Goal: Task Accomplishment & Management: Complete application form

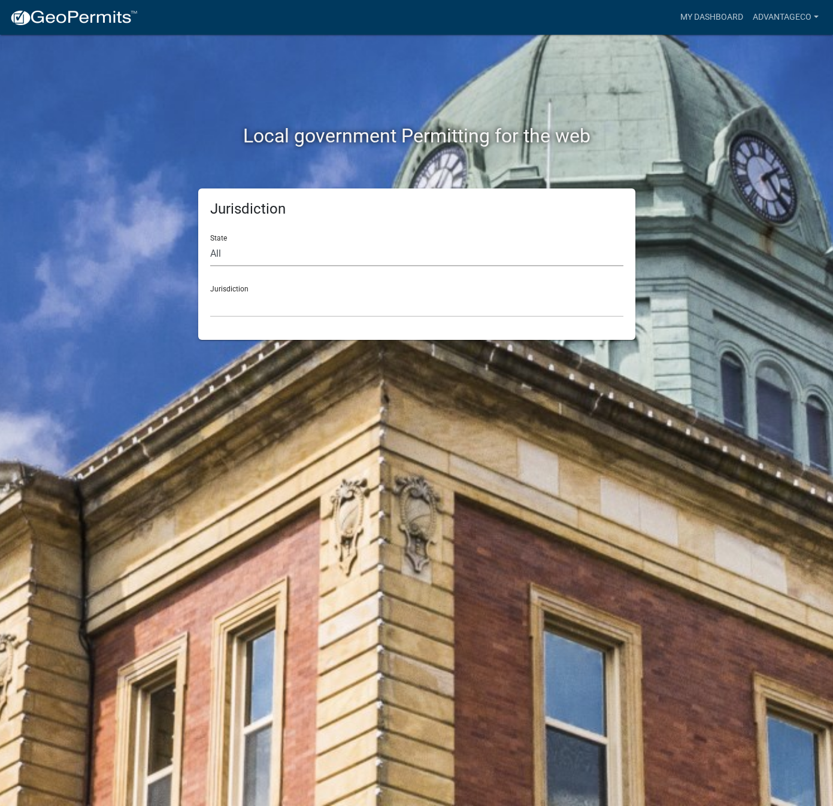
click at [213, 255] on select "All Colorado Georgia Indiana Iowa Kansas Minnesota Ohio South Carolina Wisconsin" at bounding box center [416, 254] width 413 height 25
select select "Minnesota"
click at [210, 242] on select "All Colorado Georgia Indiana Iowa Kansas Minnesota Ohio South Carolina Wisconsin" at bounding box center [416, 254] width 413 height 25
click at [222, 307] on select "Becker County, Minnesota Benton County, Minnesota Carlton County, Minnesota Cit…" at bounding box center [416, 305] width 413 height 25
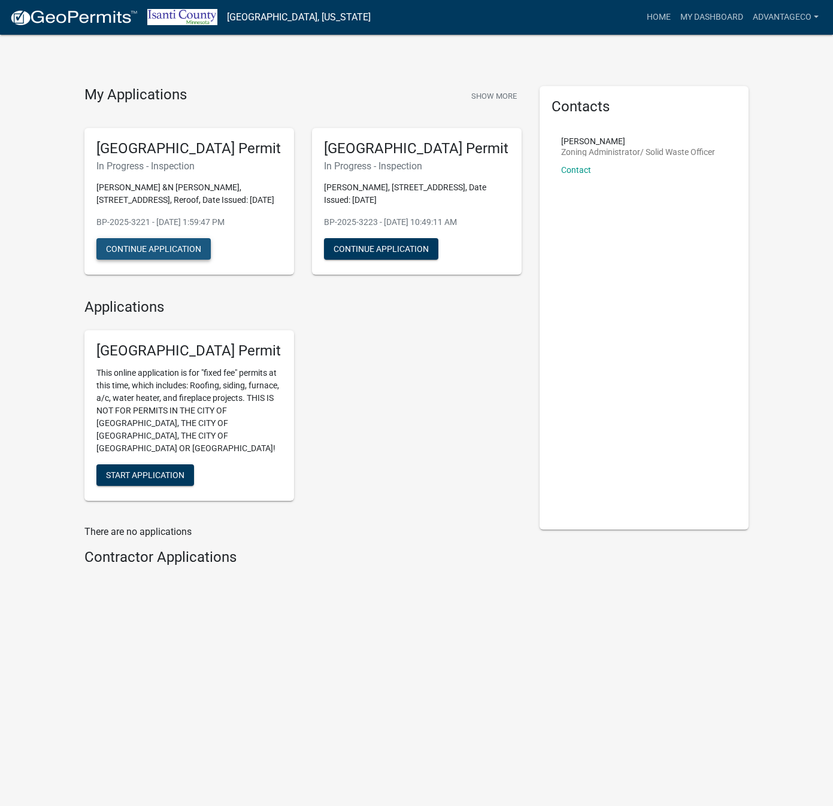
click at [132, 251] on button "Continue Application" at bounding box center [153, 249] width 114 height 22
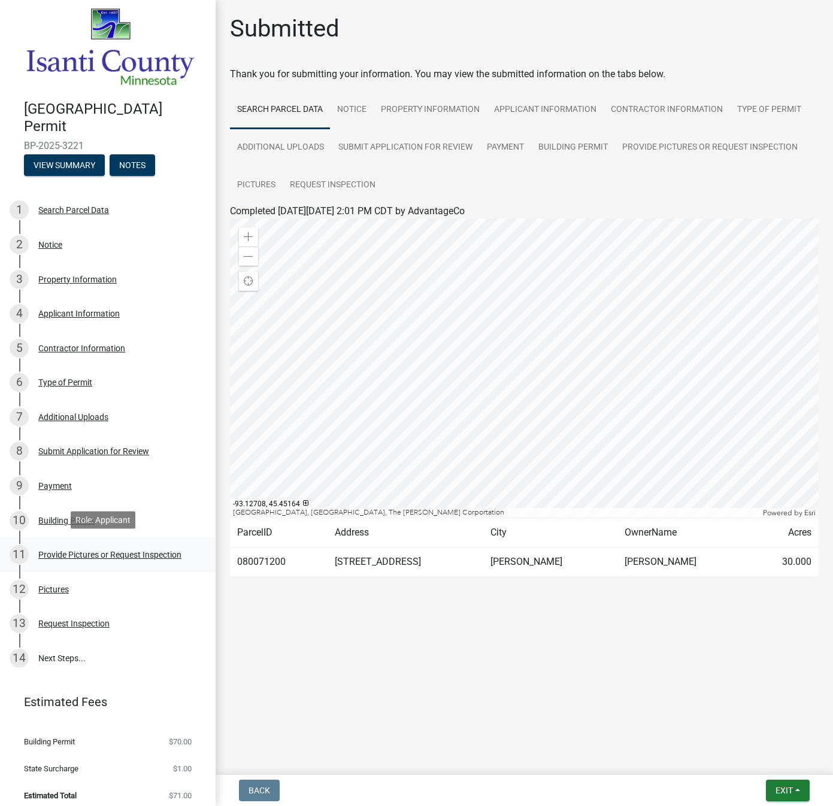
scroll to position [10, 0]
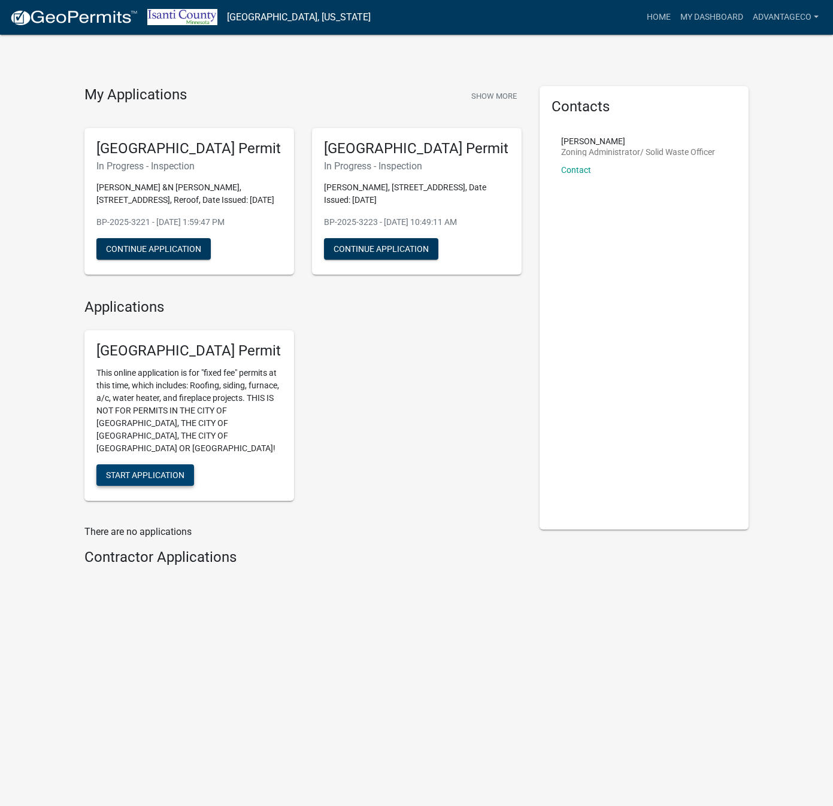
click at [134, 471] on span "Start Application" at bounding box center [145, 476] width 78 height 10
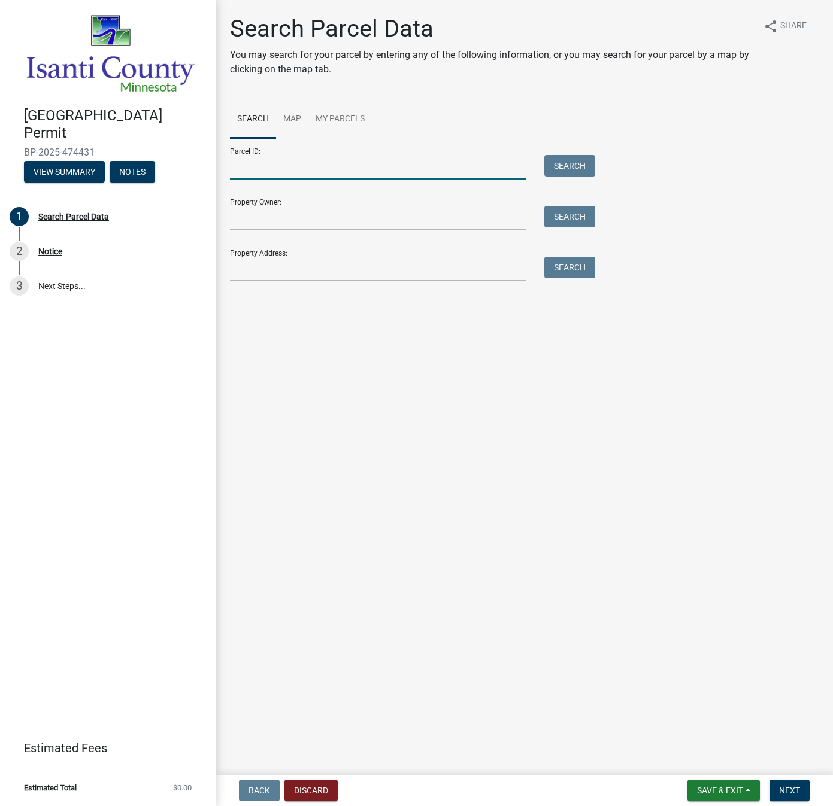
click at [240, 169] on input "Parcel ID:" at bounding box center [378, 167] width 296 height 25
click at [555, 162] on button "Search" at bounding box center [569, 166] width 51 height 22
drag, startPoint x: 351, startPoint y: 165, endPoint x: 37, endPoint y: 156, distance: 314.4
click at [36, 154] on div "Isanti County Building Permit BP-2025-474431 View Summary Notes 1 Search Parcel…" at bounding box center [416, 403] width 833 height 806
click at [574, 169] on button "Search" at bounding box center [569, 166] width 51 height 22
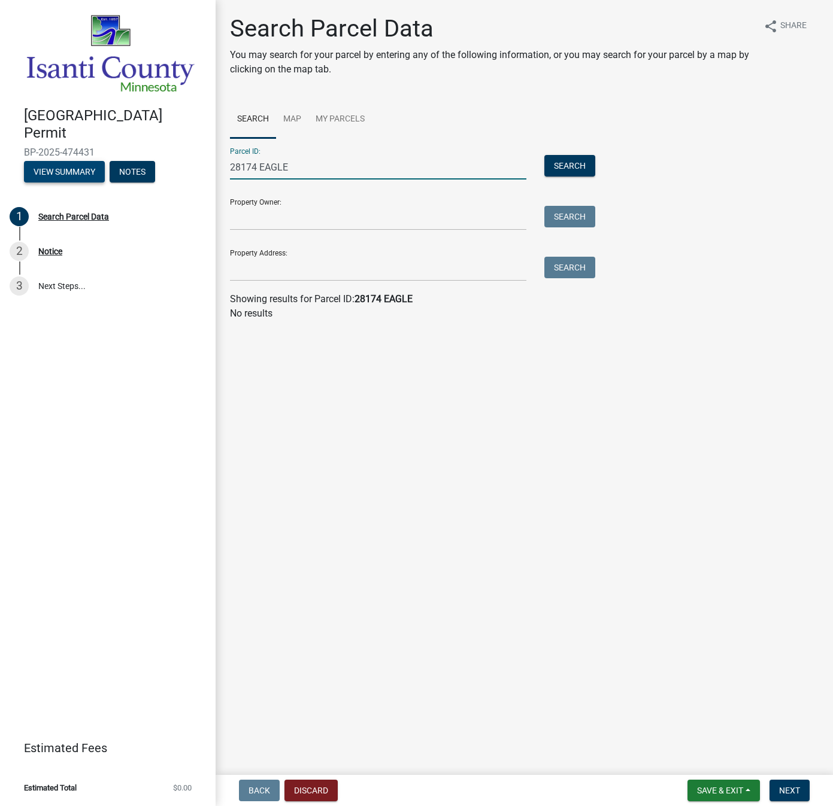
drag, startPoint x: 297, startPoint y: 171, endPoint x: 85, endPoint y: 179, distance: 212.1
click at [98, 170] on div "Isanti County Building Permit BP-2025-474431 View Summary Notes 1 Search Parcel…" at bounding box center [416, 403] width 833 height 806
type input "28174"
click at [572, 163] on button "Search" at bounding box center [569, 166] width 51 height 22
drag, startPoint x: 184, startPoint y: 163, endPoint x: 102, endPoint y: 168, distance: 81.5
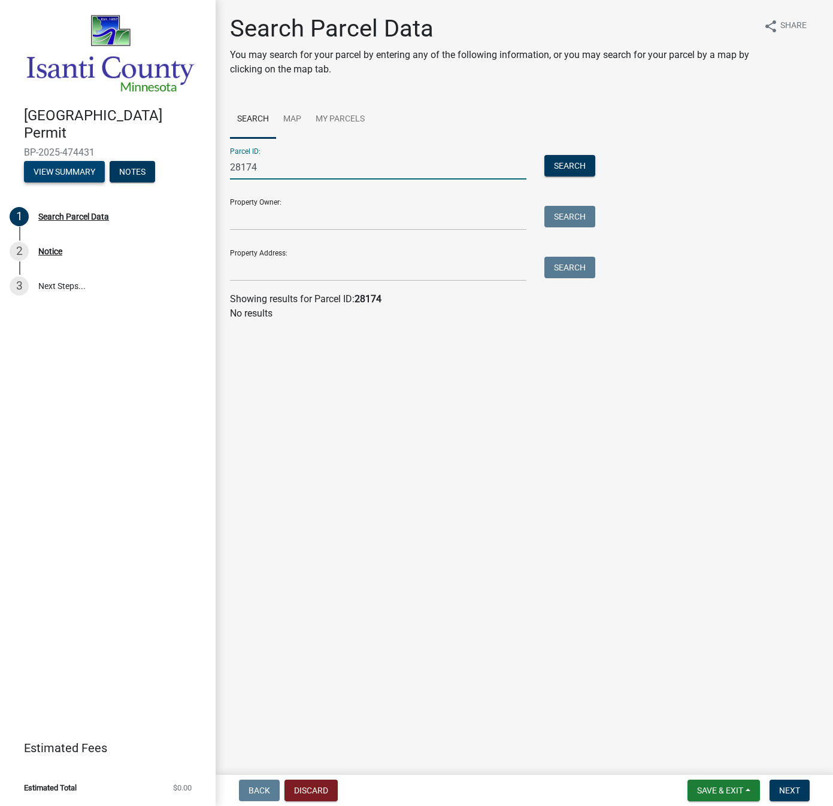
click at [107, 163] on div "Isanti County Building Permit BP-2025-474431 View Summary Notes 1 Search Parcel…" at bounding box center [416, 403] width 833 height 806
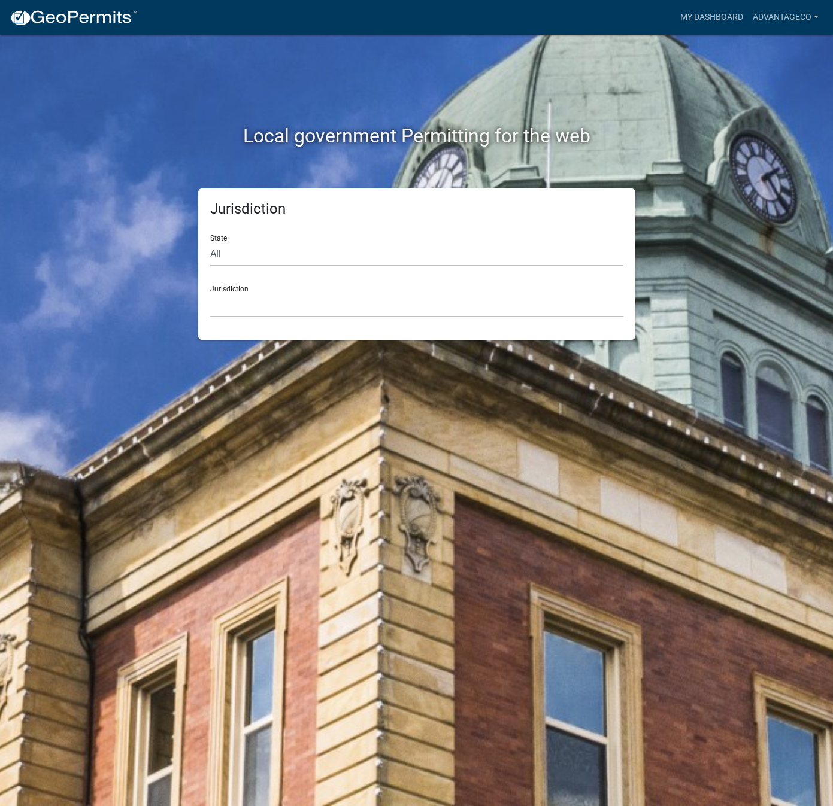
click at [219, 255] on select "All Colorado Georgia Indiana Iowa Kansas Minnesota Ohio South Carolina Wisconsin" at bounding box center [416, 254] width 413 height 25
select select "Minnesota"
click at [210, 242] on select "All Colorado Georgia Indiana Iowa Kansas Minnesota Ohio South Carolina Wisconsin" at bounding box center [416, 254] width 413 height 25
click at [219, 308] on select "Becker County, Minnesota Benton County, Minnesota Carlton County, Minnesota Cit…" at bounding box center [416, 305] width 413 height 25
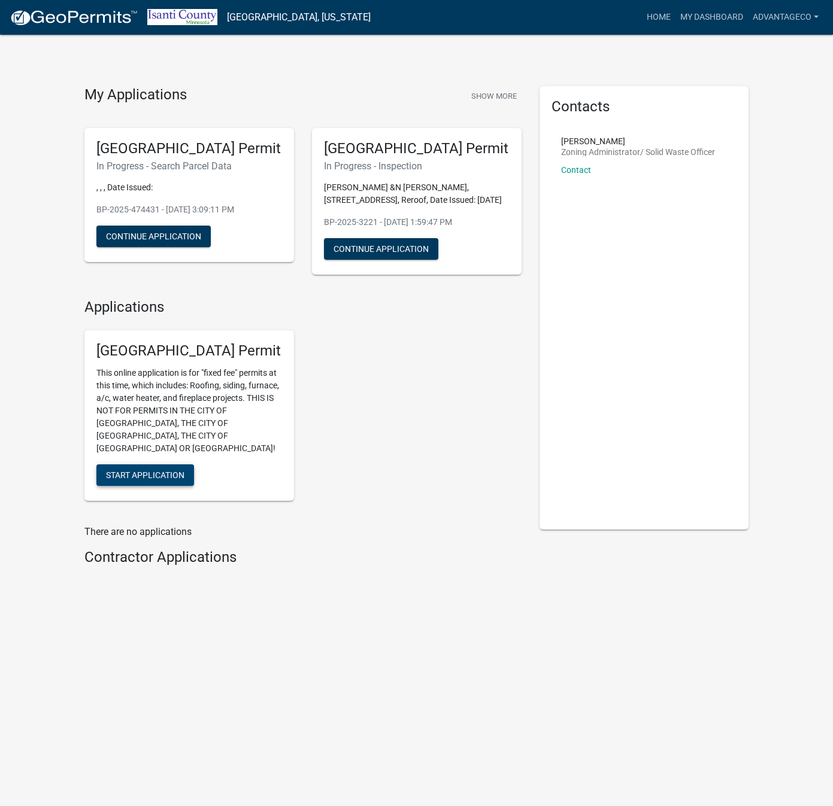
click at [171, 471] on span "Start Application" at bounding box center [145, 476] width 78 height 10
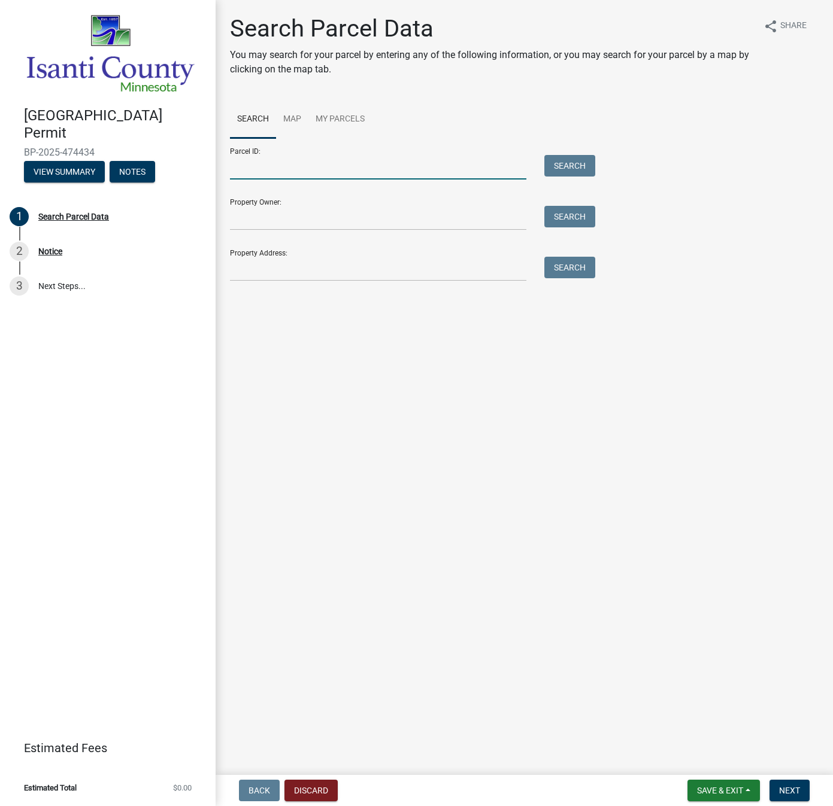
click at [241, 166] on input "Parcel ID:" at bounding box center [378, 167] width 296 height 25
click at [242, 163] on input "Parcel ID:" at bounding box center [378, 167] width 296 height 25
paste input "02.044.0010"
type input "02.044.0010"
click at [556, 166] on button "Search" at bounding box center [569, 166] width 51 height 22
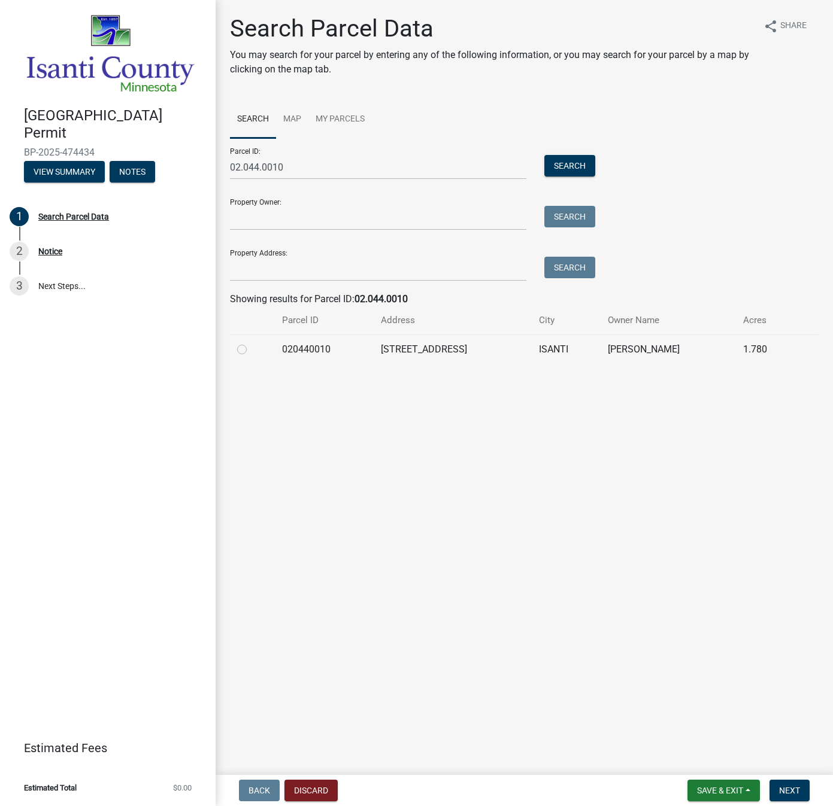
click at [251, 342] on label at bounding box center [251, 342] width 0 height 0
click at [251, 350] on input "radio" at bounding box center [255, 346] width 8 height 8
radio input "true"
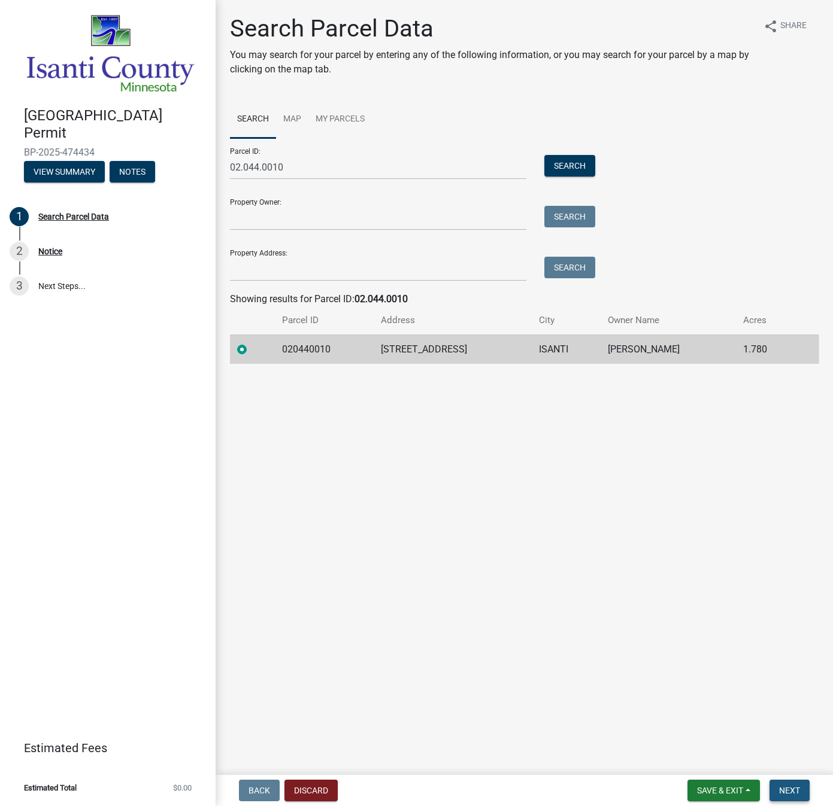
click at [799, 793] on span "Next" at bounding box center [789, 791] width 21 height 10
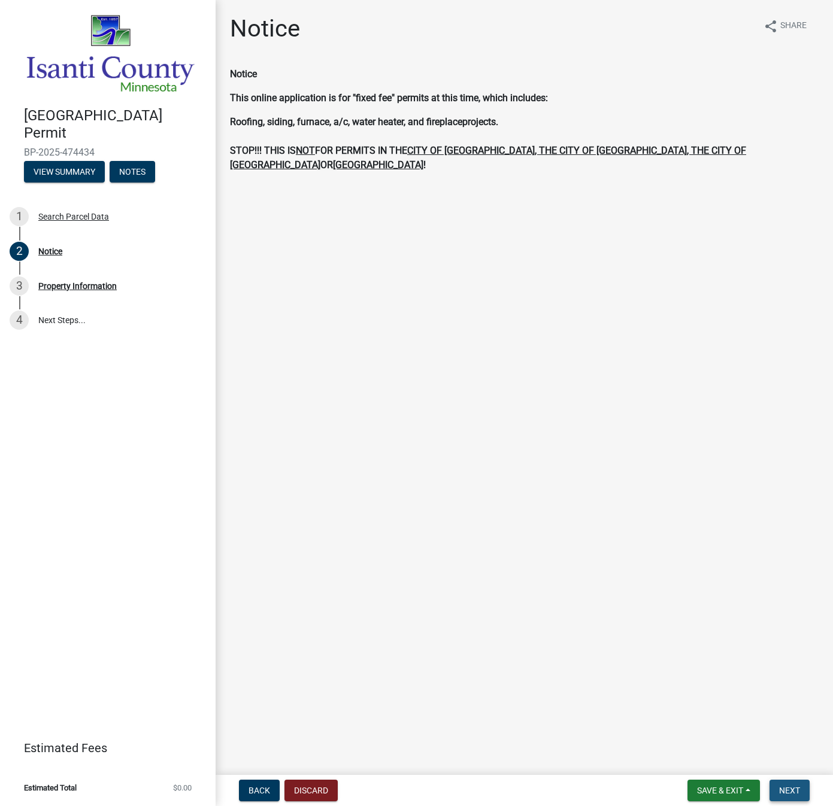
click at [779, 796] on button "Next" at bounding box center [789, 791] width 40 height 22
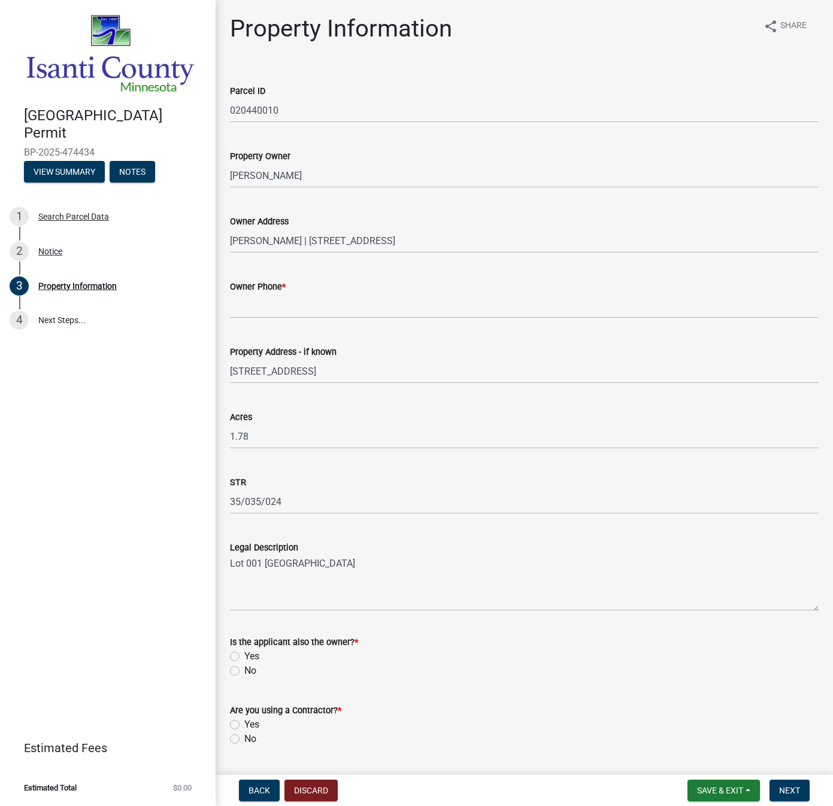
click at [229, 174] on div "Property Owner KIM M HERMANSON" at bounding box center [524, 160] width 606 height 56
click at [228, 174] on div "Property Owner KIM M HERMANSON" at bounding box center [524, 160] width 606 height 56
drag, startPoint x: 230, startPoint y: 174, endPoint x: 338, endPoint y: 166, distance: 108.0
click at [338, 166] on input "[PERSON_NAME]" at bounding box center [524, 175] width 588 height 25
type input "N"
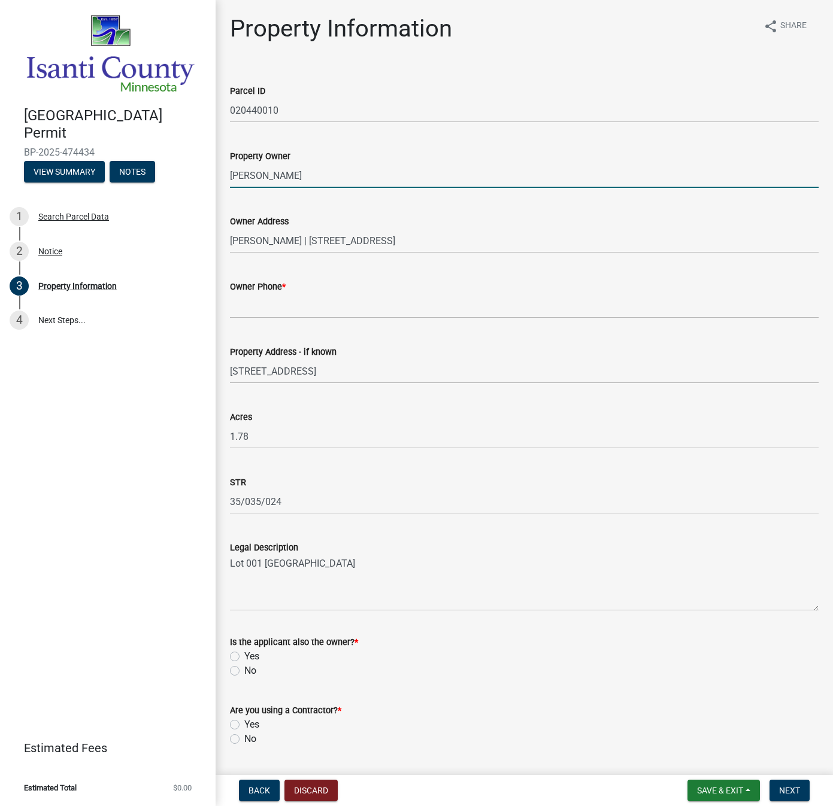
type input "[PERSON_NAME]"
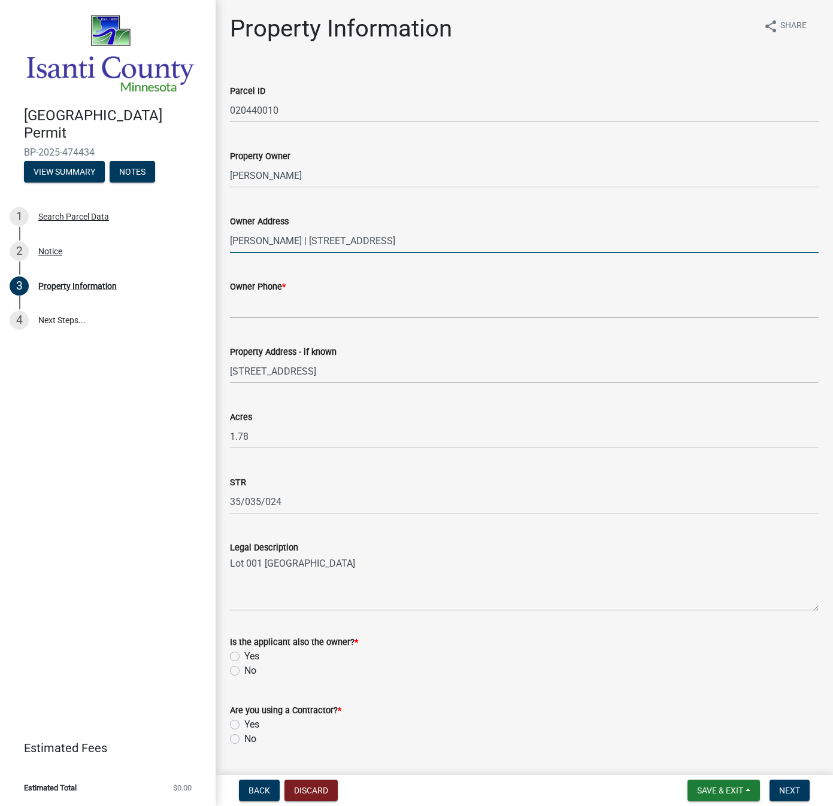
click at [295, 244] on input "KIM M HERMANSON | 28174 EAGLE ST NW | ISANTI MN 55040" at bounding box center [524, 241] width 588 height 25
drag, startPoint x: 323, startPoint y: 241, endPoint x: 184, endPoint y: 239, distance: 139.5
click at [190, 239] on div "Isanti County Building Permit BP-2025-474434 View Summary Notes 1 Search Parcel…" at bounding box center [416, 403] width 833 height 806
type input "[STREET_ADDRESS]"
click at [245, 301] on input "Owner Phone *" at bounding box center [524, 306] width 588 height 25
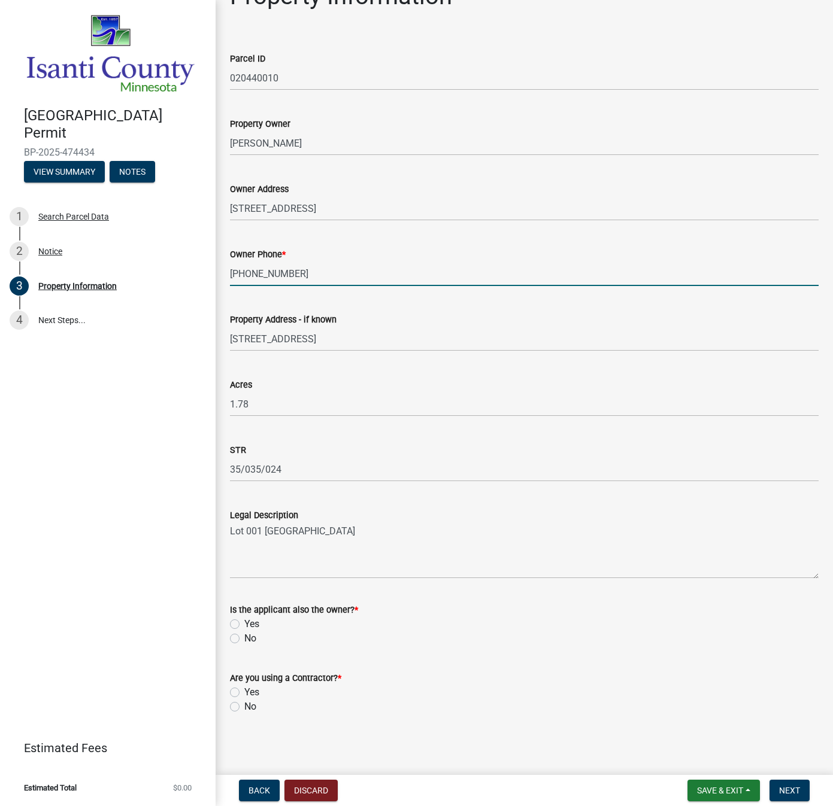
scroll to position [34, 0]
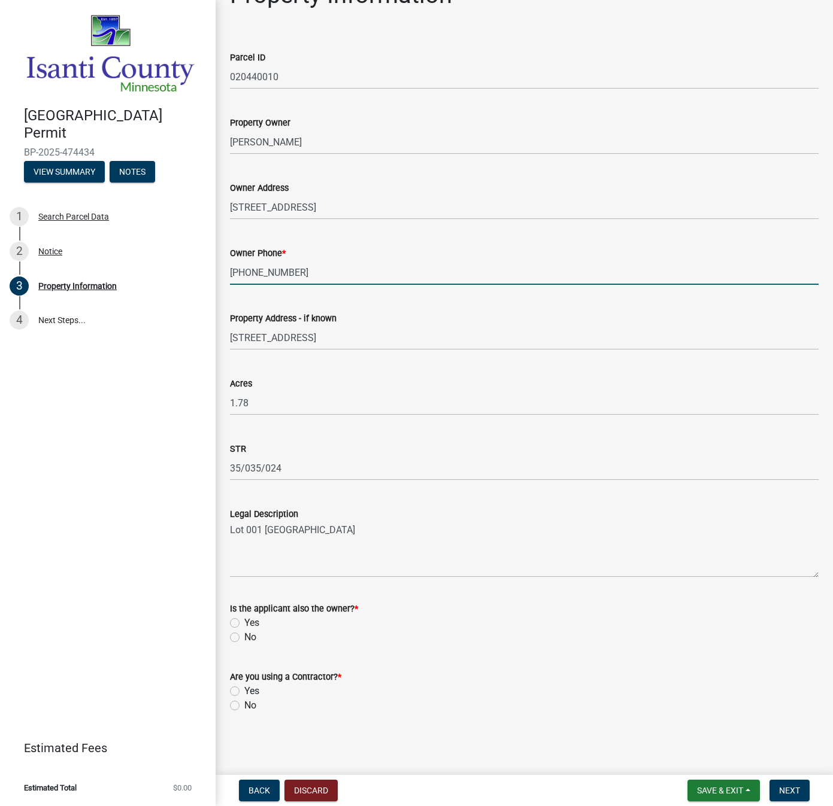
type input "[PHONE_NUMBER]"
click at [244, 638] on label "No" at bounding box center [250, 637] width 12 height 14
click at [244, 638] on input "No" at bounding box center [248, 634] width 8 height 8
radio input "true"
click at [244, 694] on label "Yes" at bounding box center [251, 691] width 15 height 14
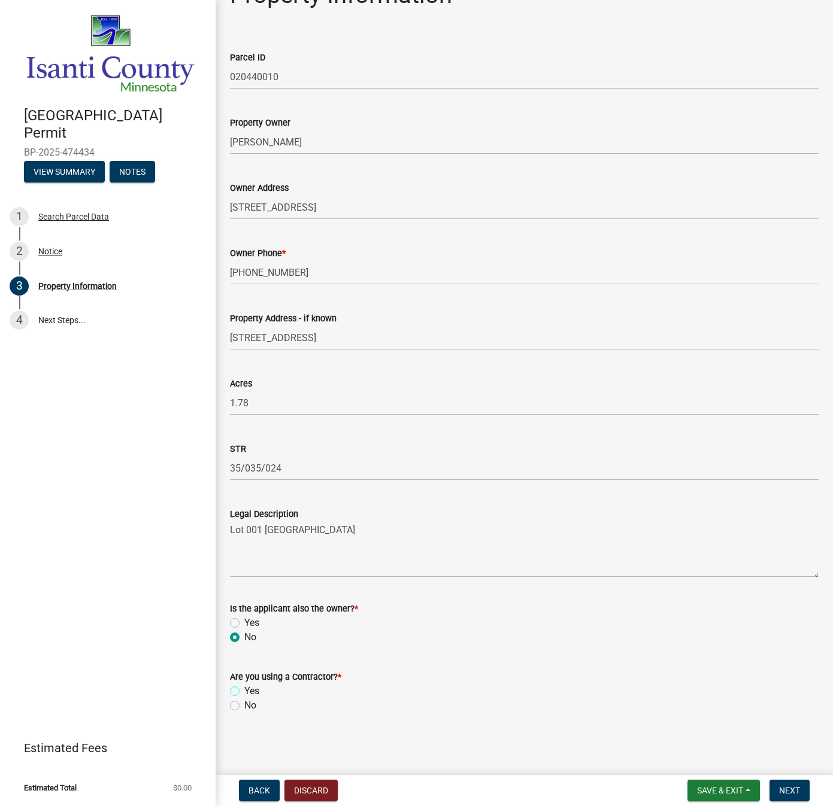
click at [244, 692] on input "Yes" at bounding box center [248, 688] width 8 height 8
radio input "true"
click at [797, 791] on span "Next" at bounding box center [789, 791] width 21 height 10
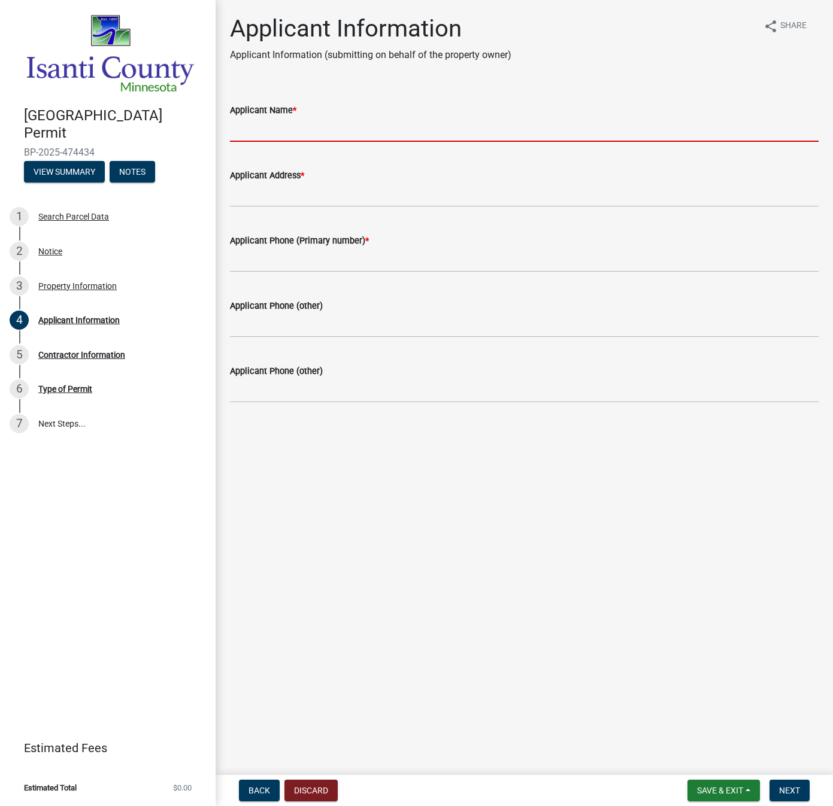
click at [246, 130] on input "Applicant Name *" at bounding box center [524, 129] width 588 height 25
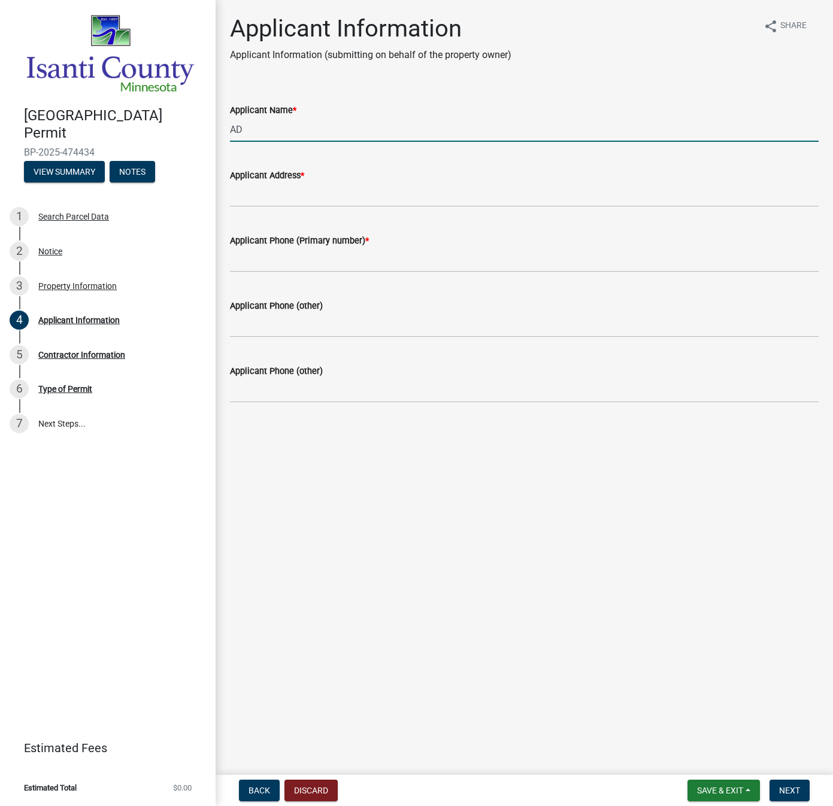
type input "A"
type input "D BAGLO"
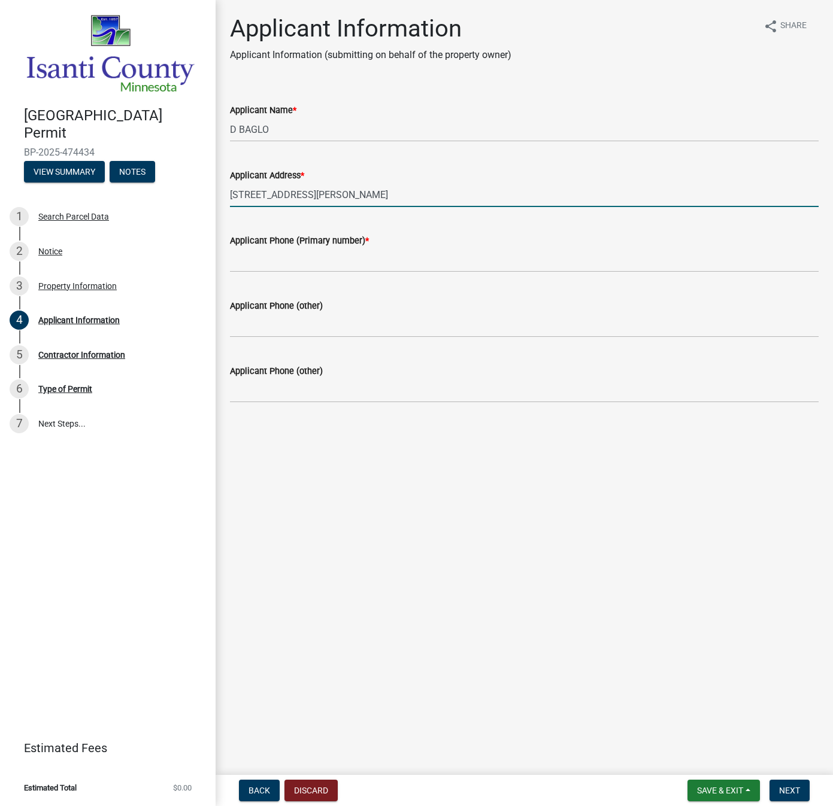
type input "[STREET_ADDRESS][PERSON_NAME]"
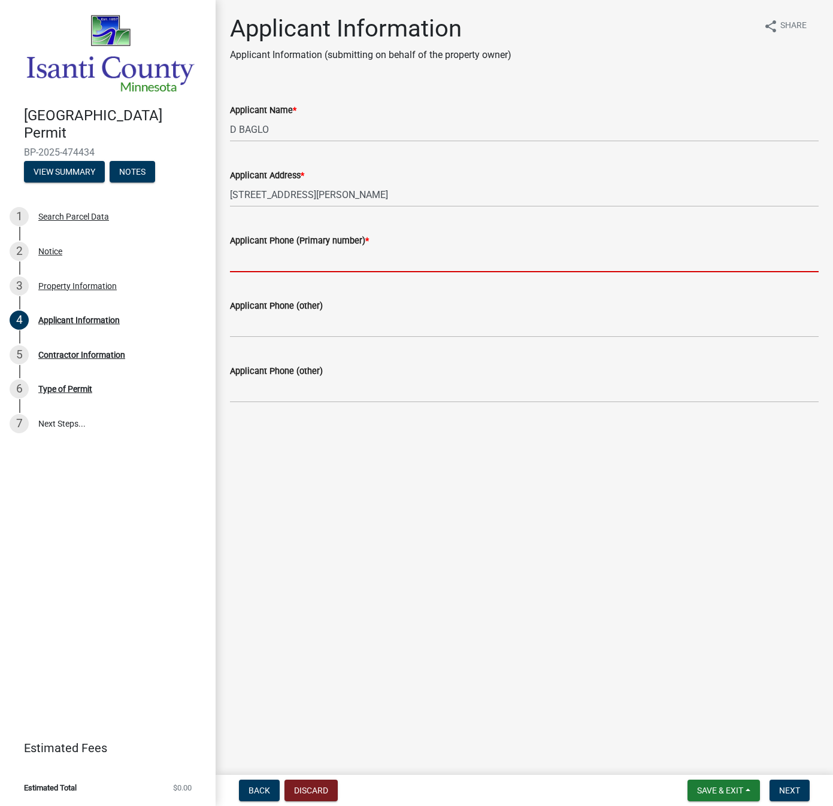
click at [253, 259] on input "Applicant Phone (Primary number) *" at bounding box center [524, 260] width 588 height 25
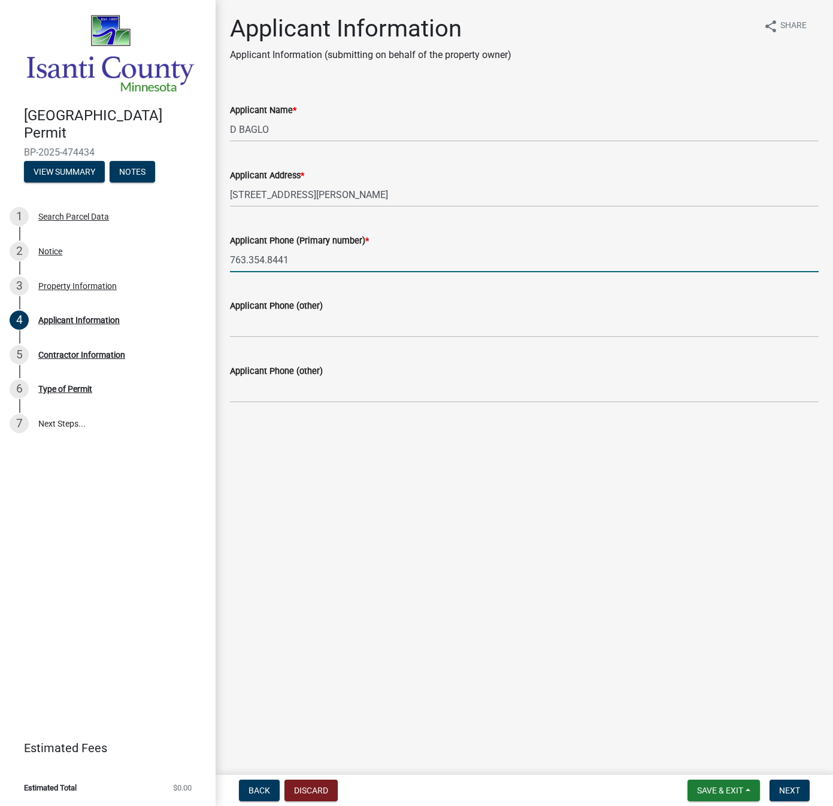
type input "763.354.8441"
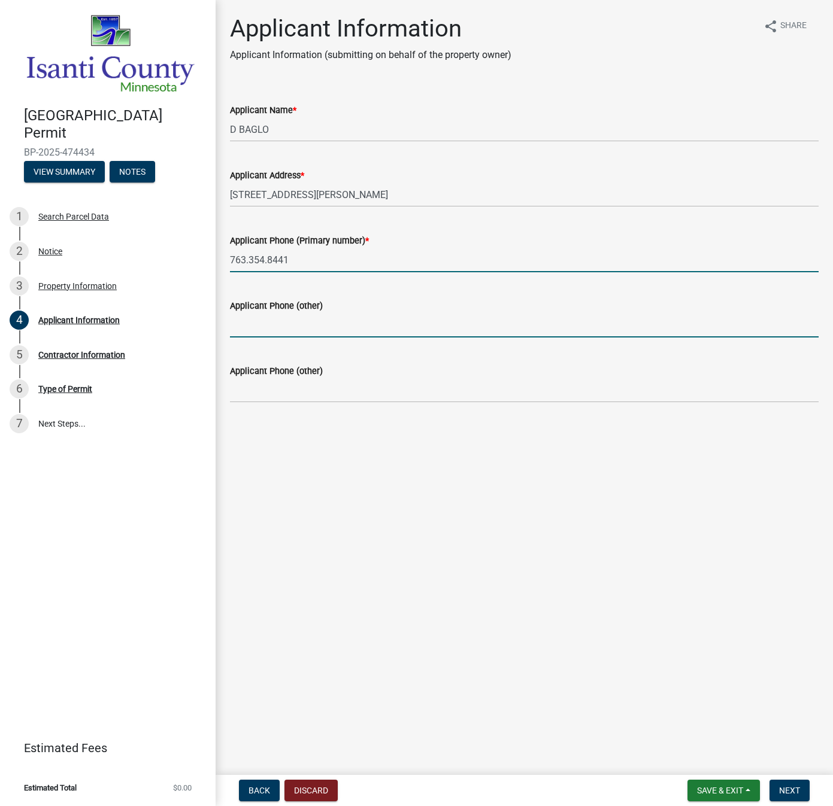
click at [258, 326] on input "Applicant Phone (other)" at bounding box center [524, 325] width 588 height 25
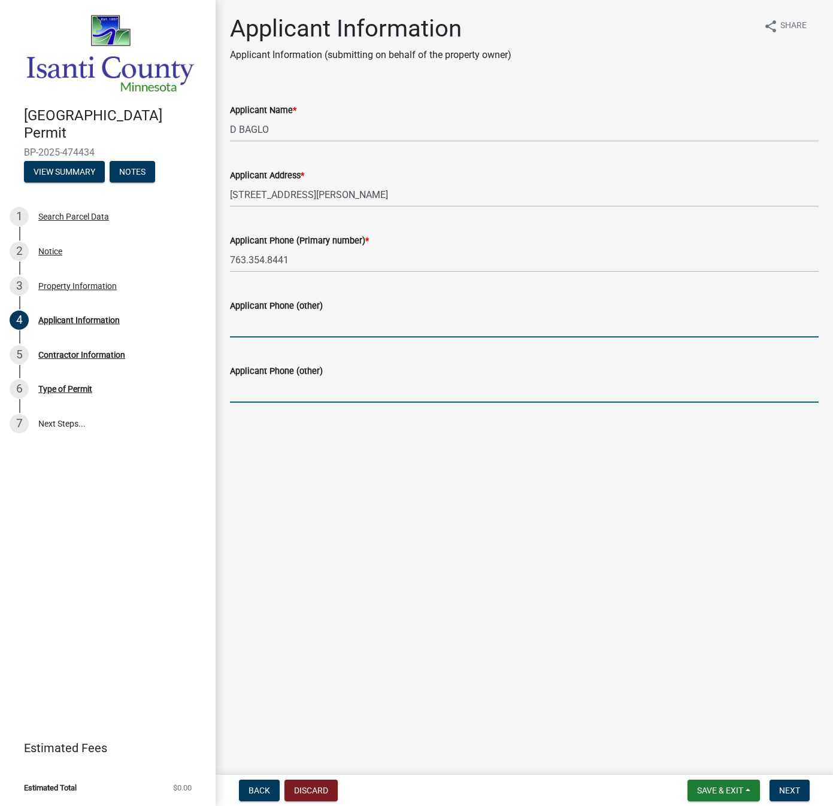
click at [237, 383] on input "Applicant Phone (other)" at bounding box center [524, 390] width 588 height 25
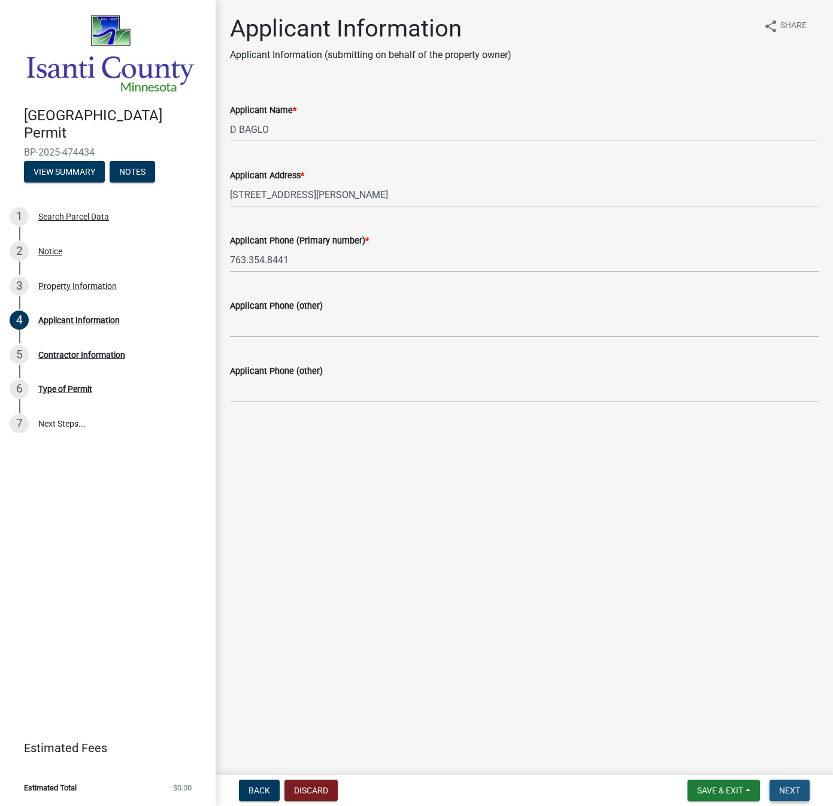
click at [790, 786] on span "Next" at bounding box center [789, 791] width 21 height 10
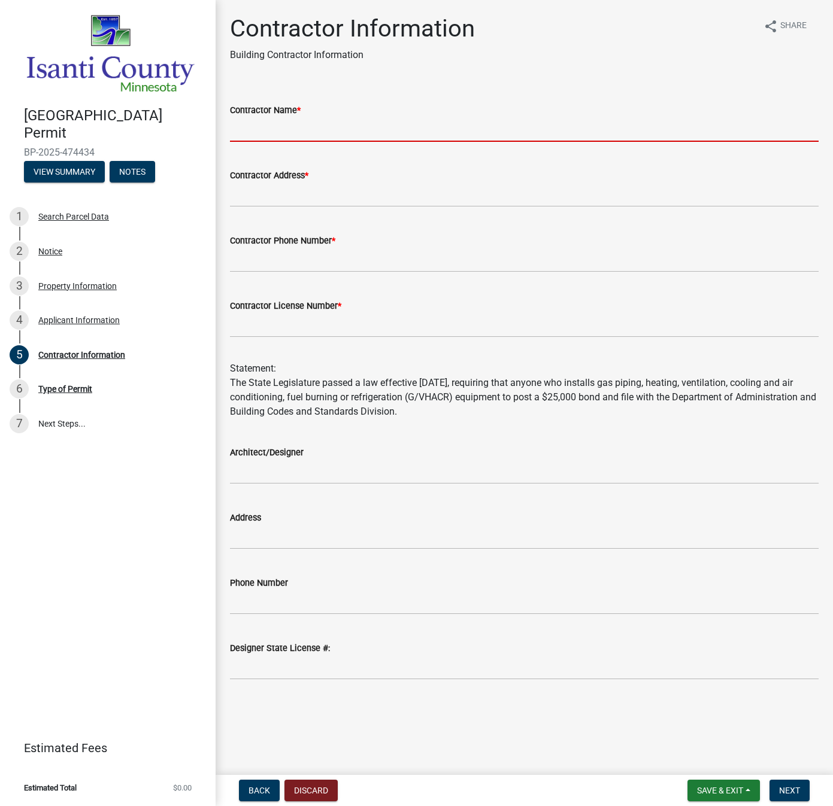
click at [244, 125] on input "Contractor Name *" at bounding box center [524, 129] width 588 height 25
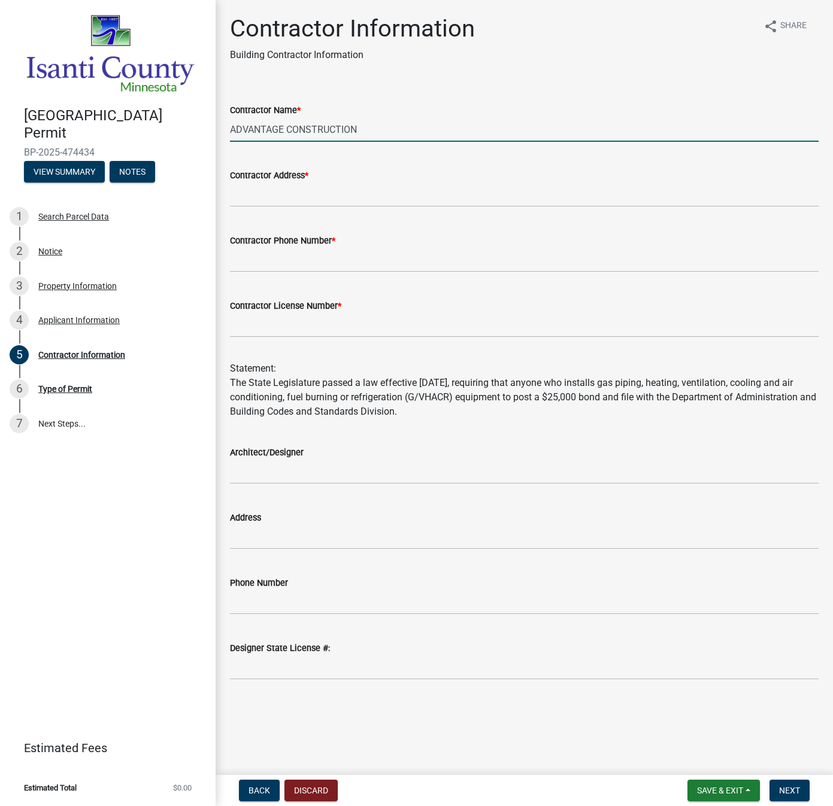
type input "ADVANTAGE CONSTRUCTION"
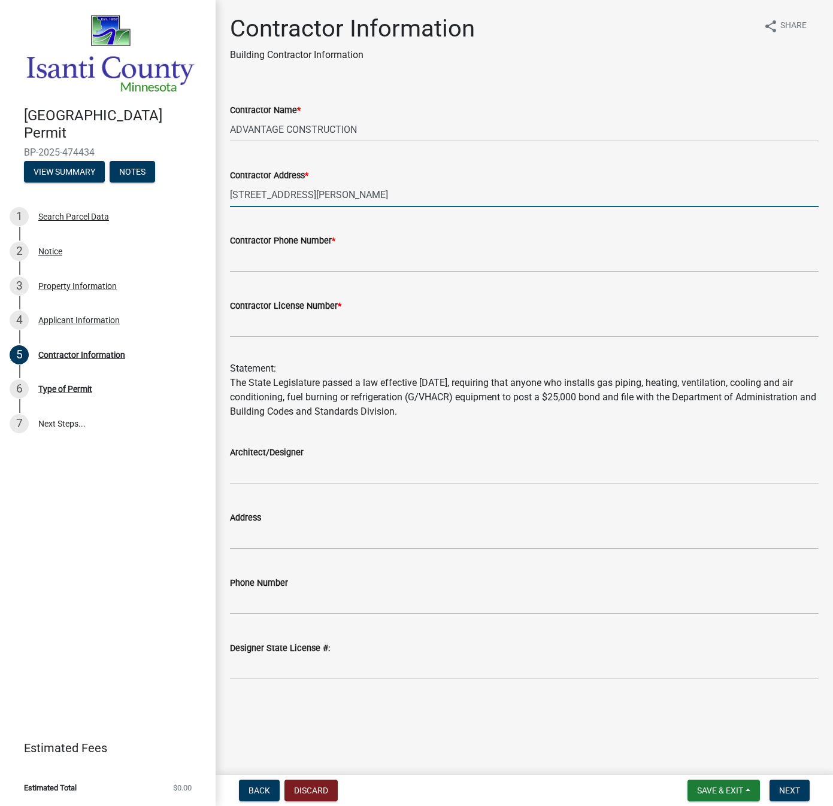
type input "[STREET_ADDRESS][PERSON_NAME]"
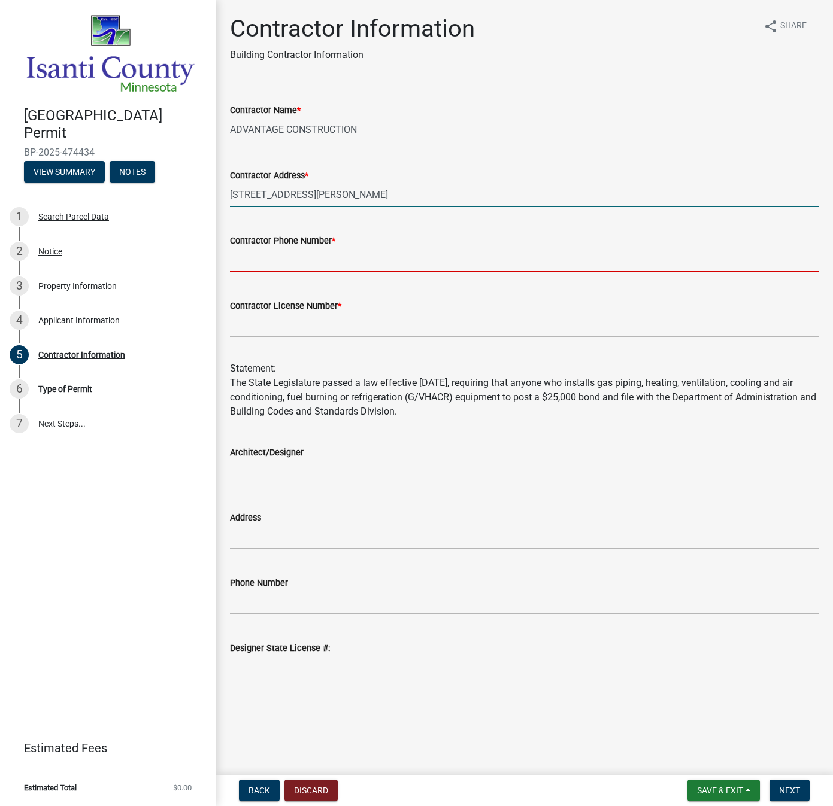
click at [234, 258] on input "Contractor Phone Number *" at bounding box center [524, 260] width 588 height 25
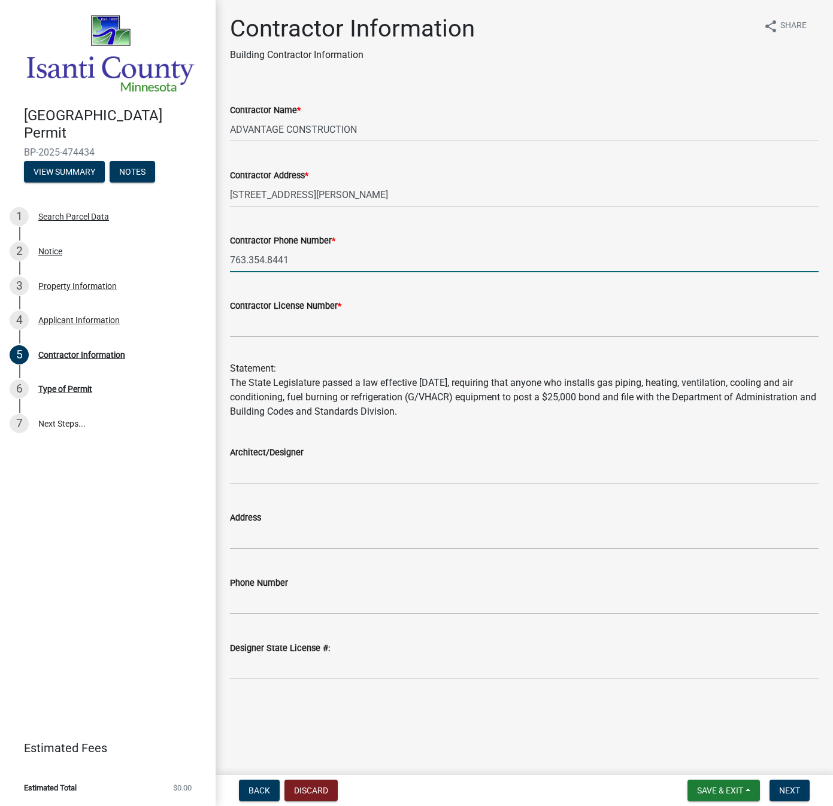
type input "763.354.8441"
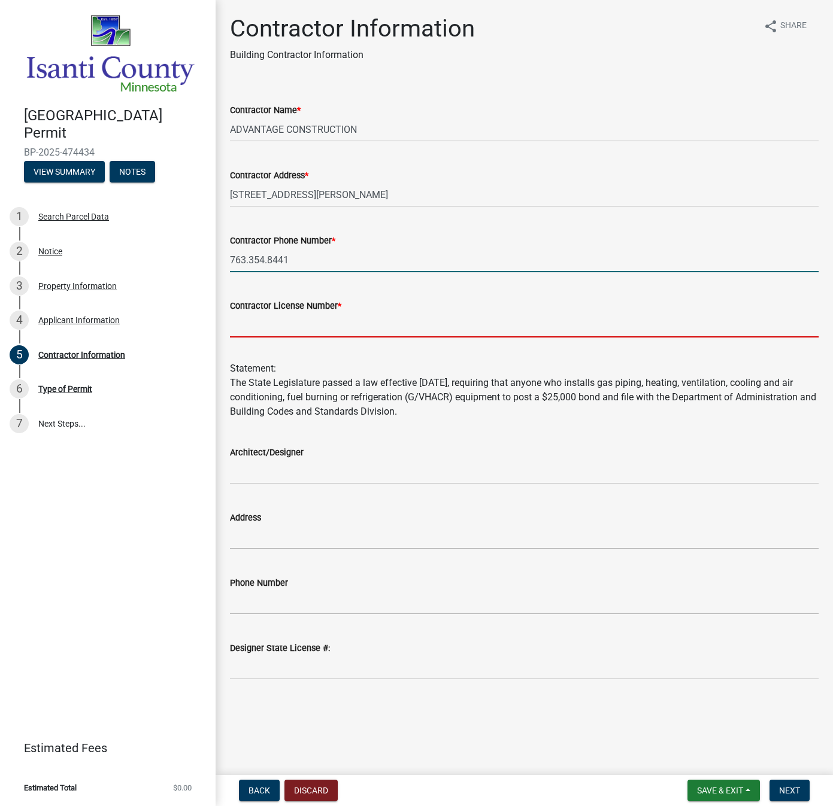
click at [239, 324] on input "Contractor License Number *" at bounding box center [524, 325] width 588 height 25
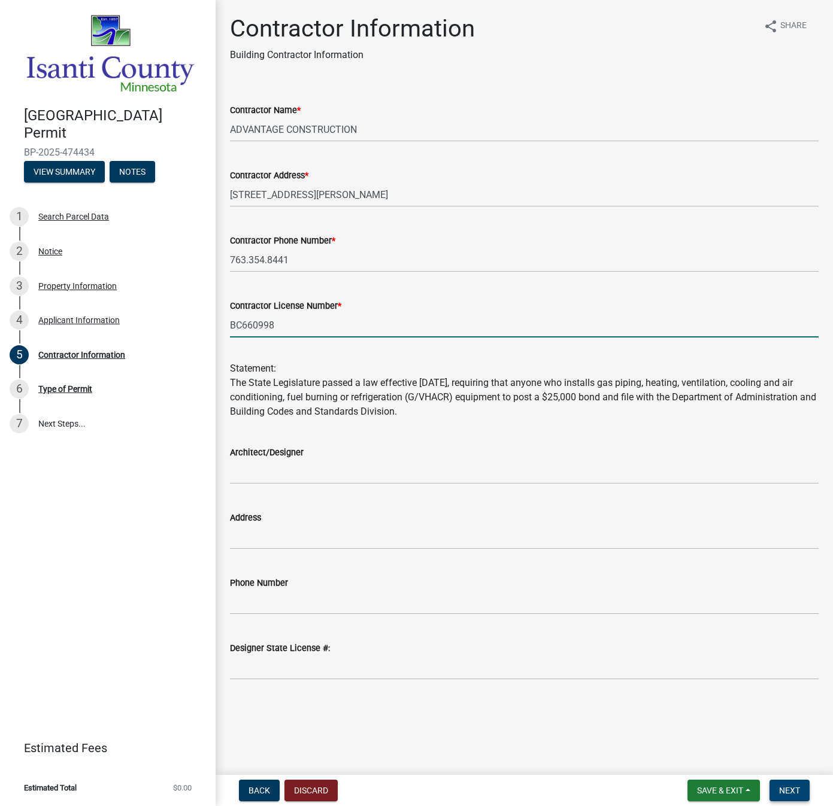
type input "BC660998"
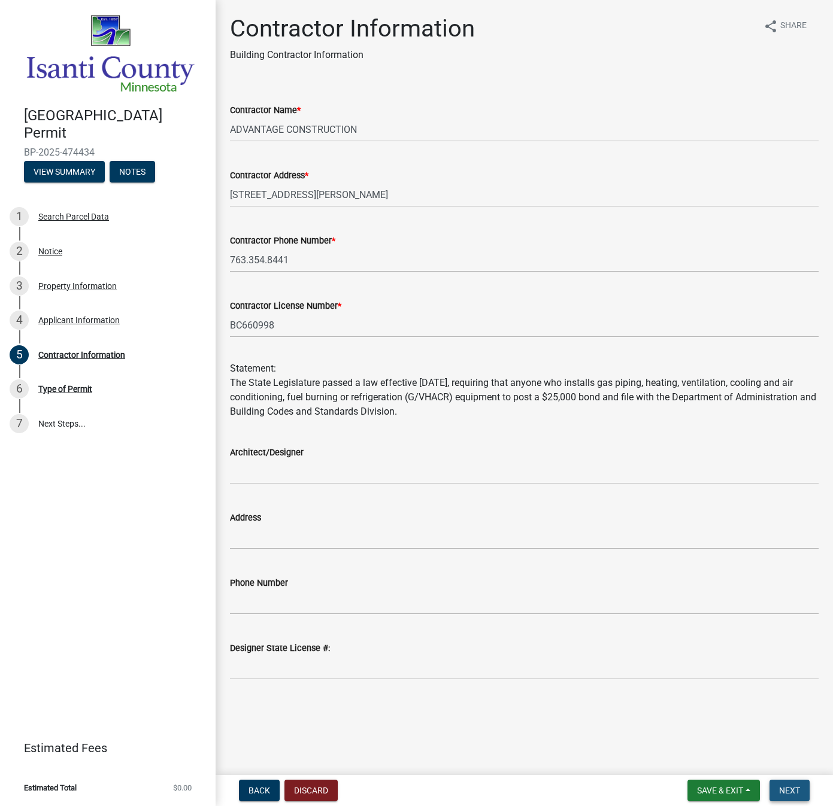
click at [787, 791] on span "Next" at bounding box center [789, 791] width 21 height 10
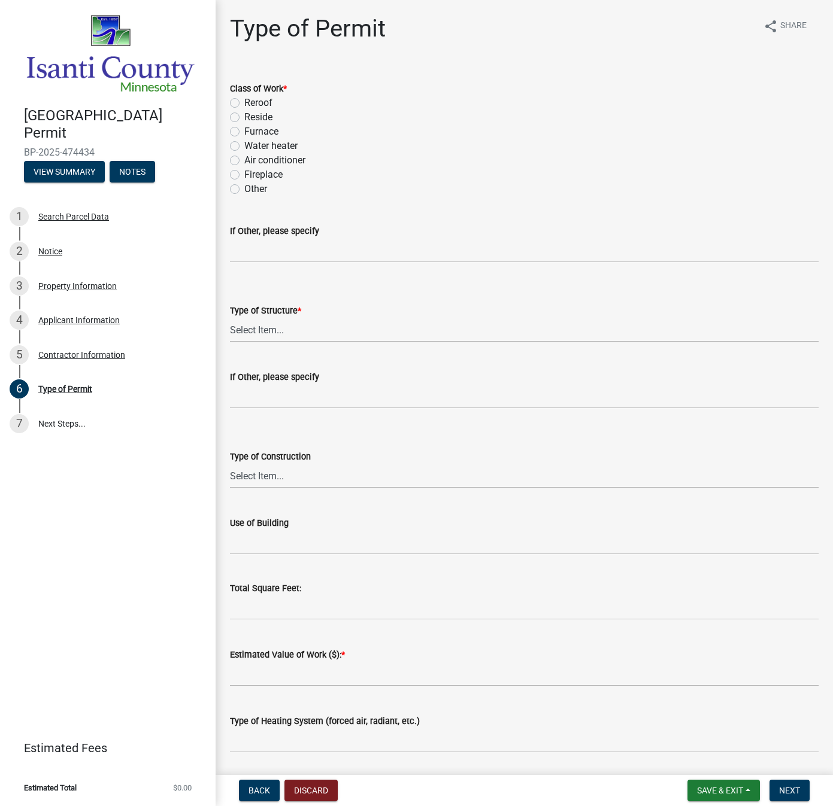
click at [244, 105] on label "Reroof" at bounding box center [258, 103] width 28 height 14
click at [244, 104] on input "Reroof" at bounding box center [248, 100] width 8 height 8
radio input "true"
click at [244, 117] on label "Reside" at bounding box center [258, 117] width 28 height 14
click at [244, 117] on input "Reside" at bounding box center [248, 114] width 8 height 8
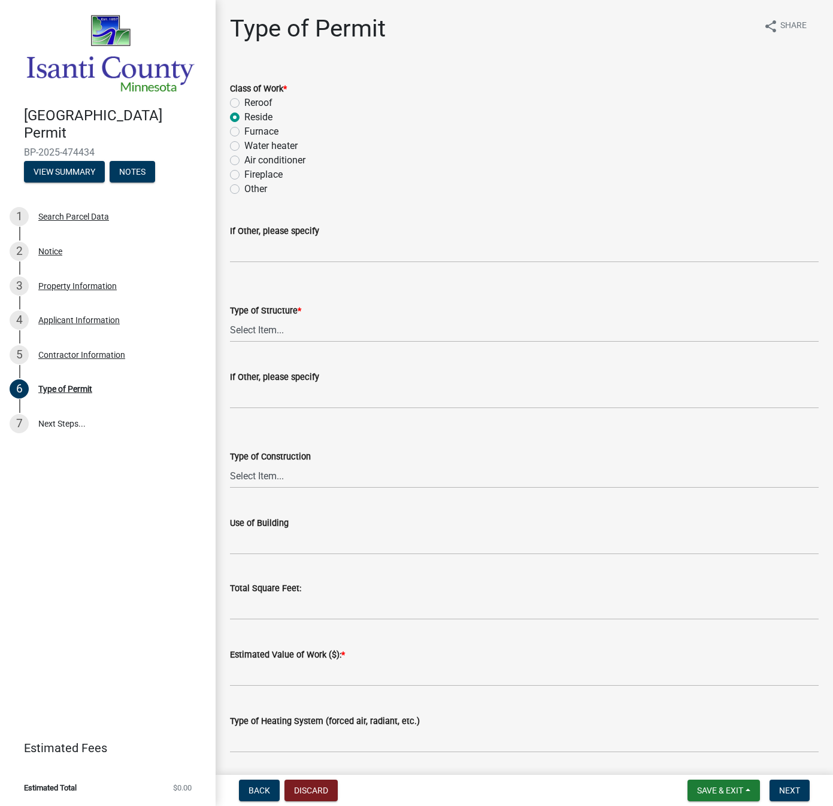
radio input "true"
click at [238, 331] on select "Select Item... Accessory Commercial Single Family Agricultural Other N/A" at bounding box center [524, 330] width 588 height 25
click at [230, 318] on select "Select Item... Accessory Commercial Single Family Agricultural Other N/A" at bounding box center [524, 330] width 588 height 25
select select "eb4da8a3-282e-4d3e-a231-485219132635"
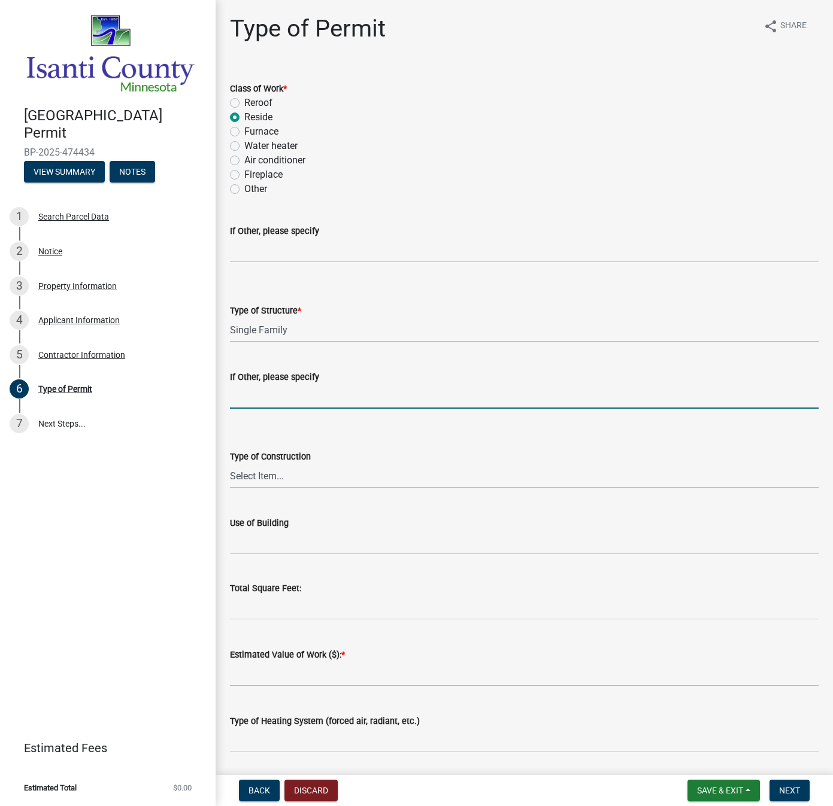
click at [245, 399] on input "If Other, please specify" at bounding box center [524, 396] width 588 height 25
click at [234, 398] on input "If Other, please specify" at bounding box center [524, 396] width 588 height 25
click at [233, 478] on select "Select Item... Wood Frame Masonry Metal Manufactured Modular Other" at bounding box center [524, 476] width 588 height 25
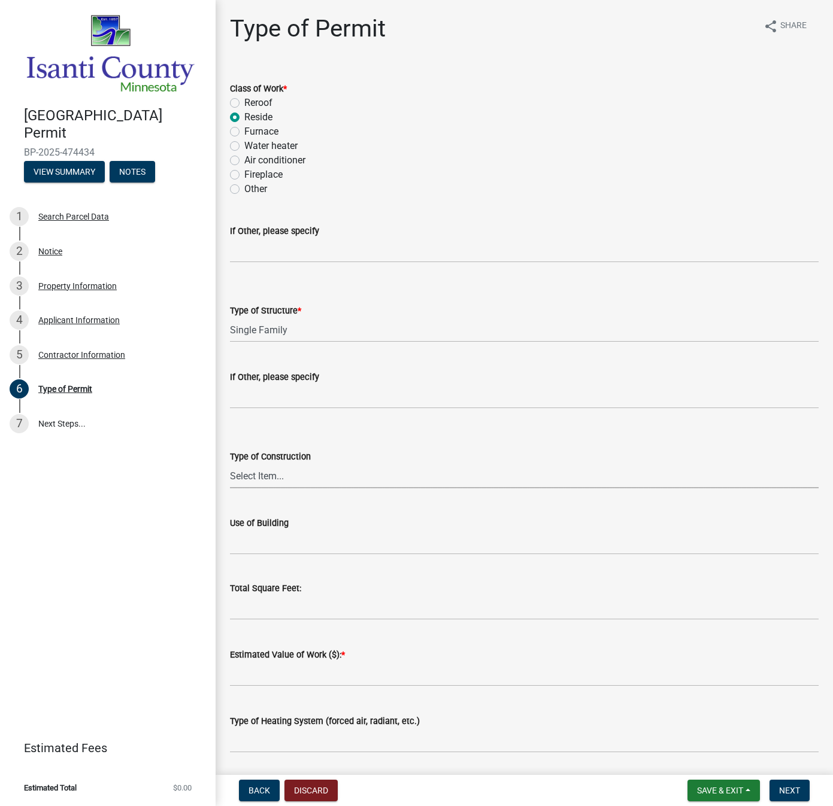
click at [248, 477] on select "Select Item... Wood Frame Masonry Metal Manufactured Modular Other" at bounding box center [524, 476] width 588 height 25
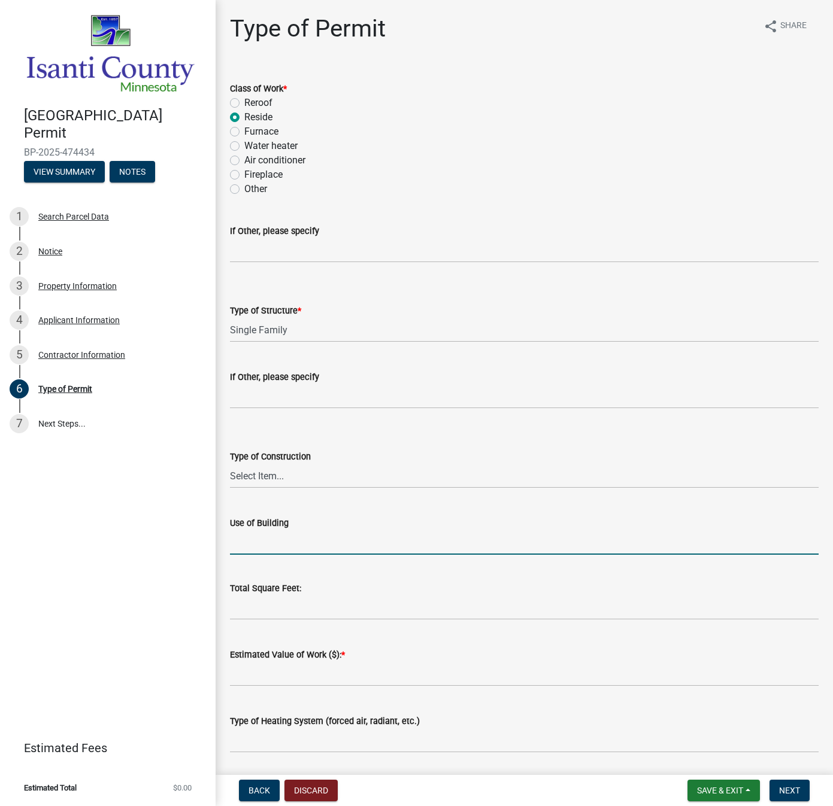
click at [239, 538] on input "Use of Building" at bounding box center [524, 542] width 588 height 25
type input "R"
type input "SINGLE FAMILY DWELLING"
click at [255, 607] on input "text" at bounding box center [524, 608] width 588 height 25
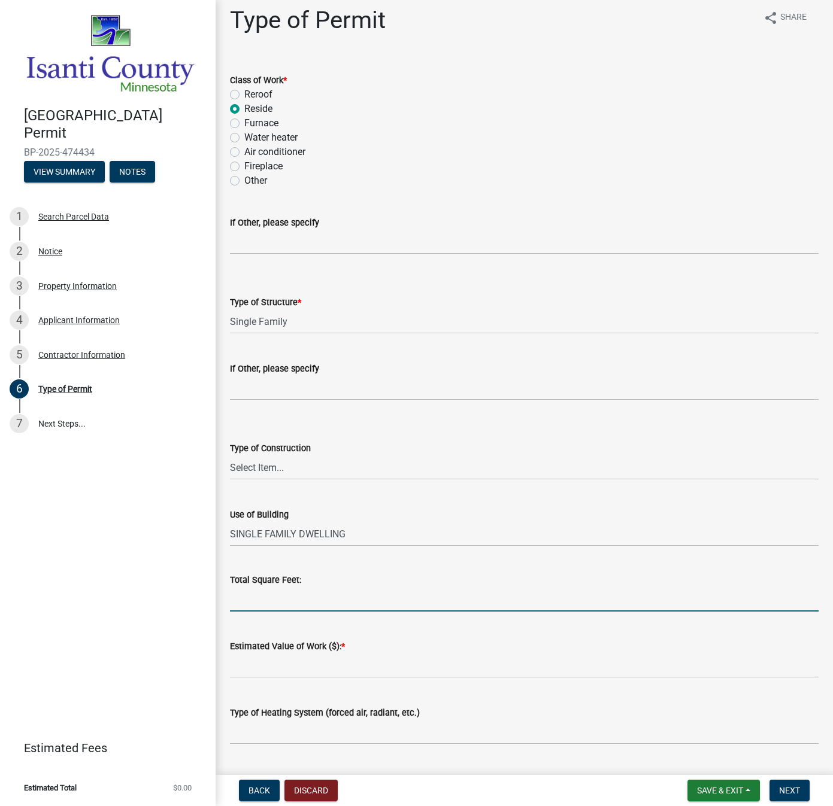
scroll to position [75, 0]
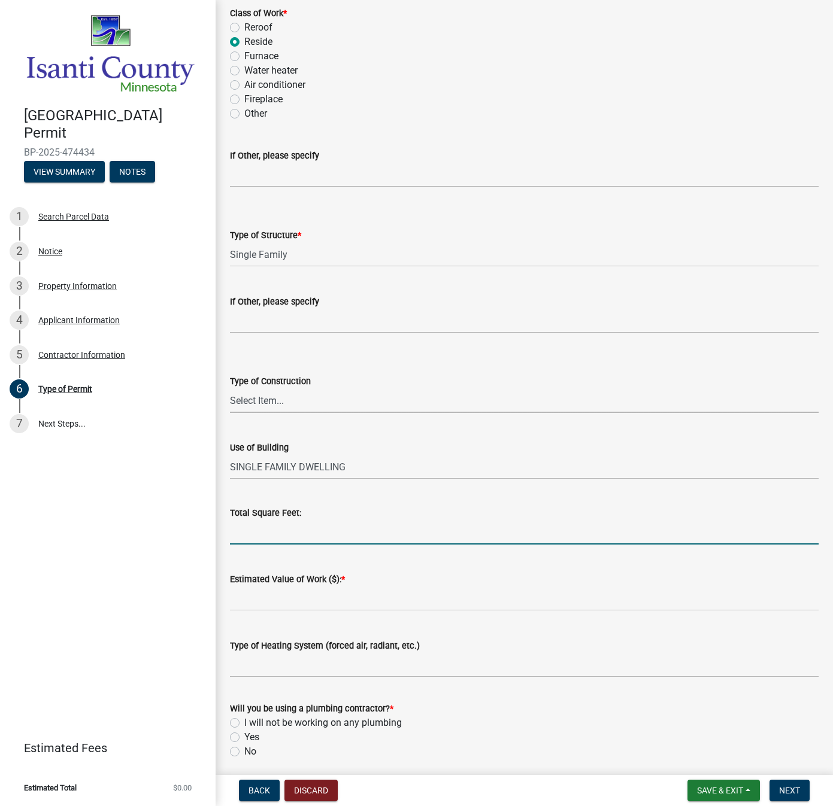
click at [238, 398] on select "Select Item... Wood Frame Masonry Metal Manufactured Modular Other" at bounding box center [524, 401] width 588 height 25
click at [230, 389] on select "Select Item... Wood Frame Masonry Metal Manufactured Modular Other" at bounding box center [524, 401] width 588 height 25
select select "a691f4d9-d792-4a81-9aa8-4e485302aa27"
click at [244, 397] on select "Select Item... Wood Frame Masonry Metal Manufactured Modular Other" at bounding box center [524, 401] width 588 height 25
click at [230, 389] on select "Select Item... Wood Frame Masonry Metal Manufactured Modular Other" at bounding box center [524, 401] width 588 height 25
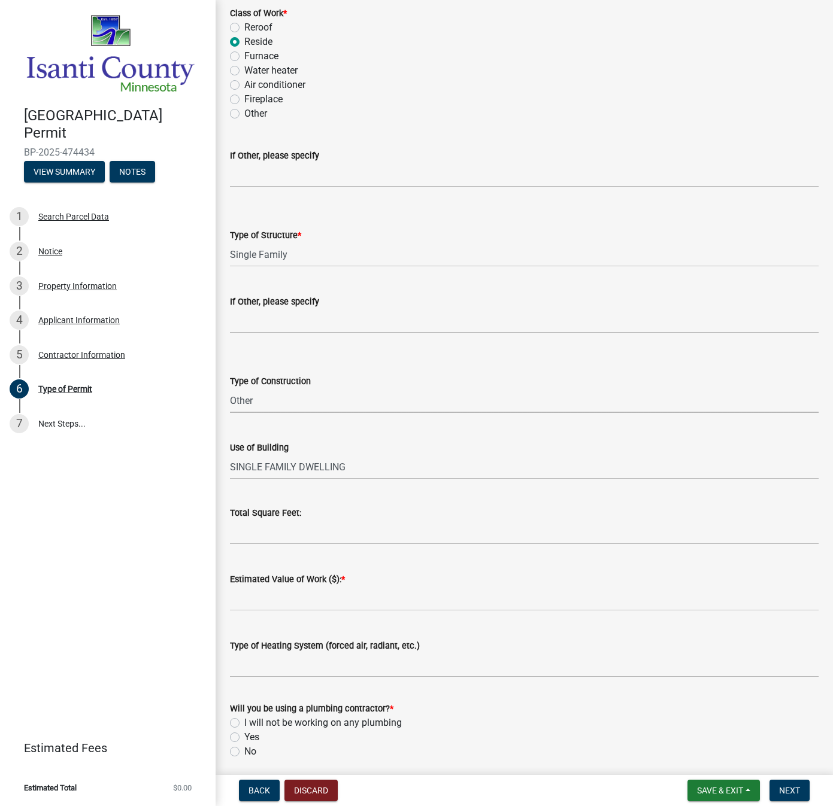
click at [244, 402] on select "Select Item... Wood Frame Masonry Metal Manufactured Modular Other" at bounding box center [524, 401] width 588 height 25
click at [230, 389] on select "Select Item... Wood Frame Masonry Metal Manufactured Modular Other" at bounding box center [524, 401] width 588 height 25
click at [239, 530] on input "text" at bounding box center [524, 532] width 588 height 25
type input "26"
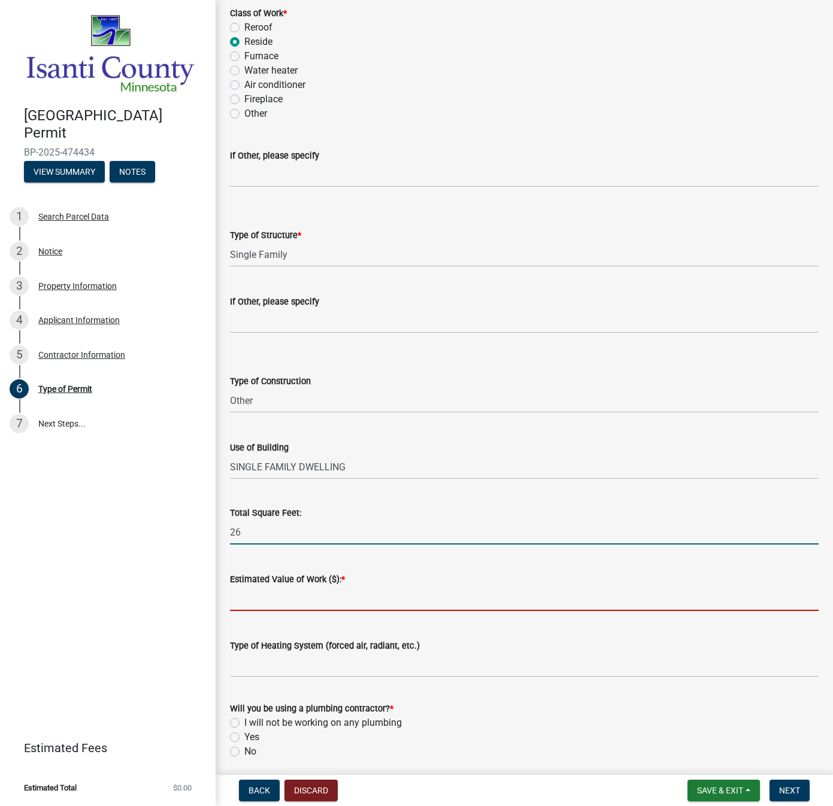
click at [241, 591] on input "text" at bounding box center [524, 599] width 588 height 25
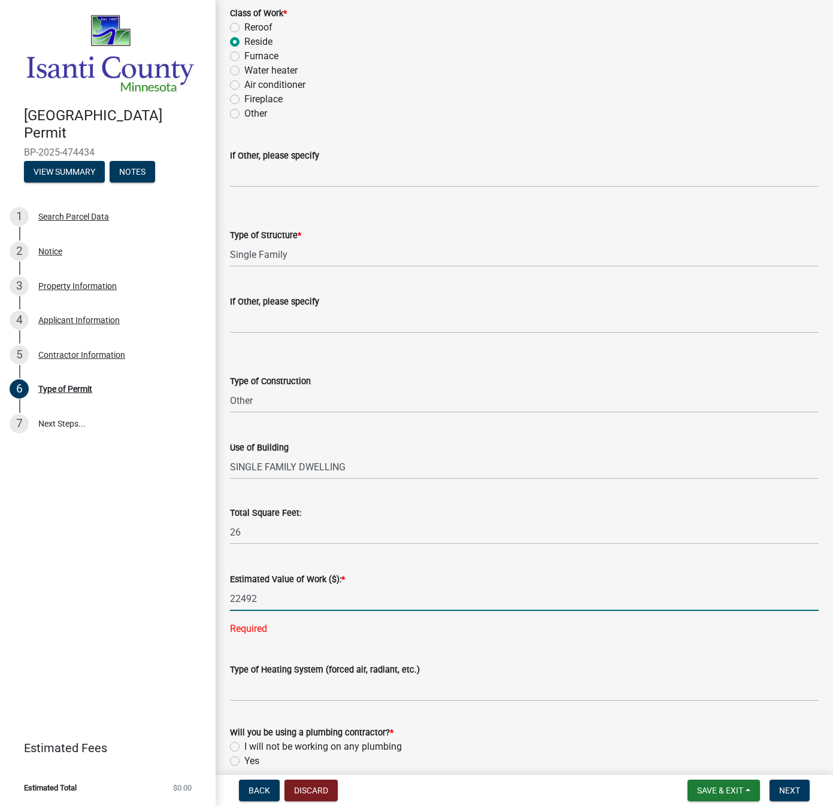
type input "22492"
click at [315, 638] on wm-data-entity-input-list "Class of Work * Reroof Reside Furnace Water heater Air conditioner Fireplace Ot…" at bounding box center [524, 427] width 588 height 870
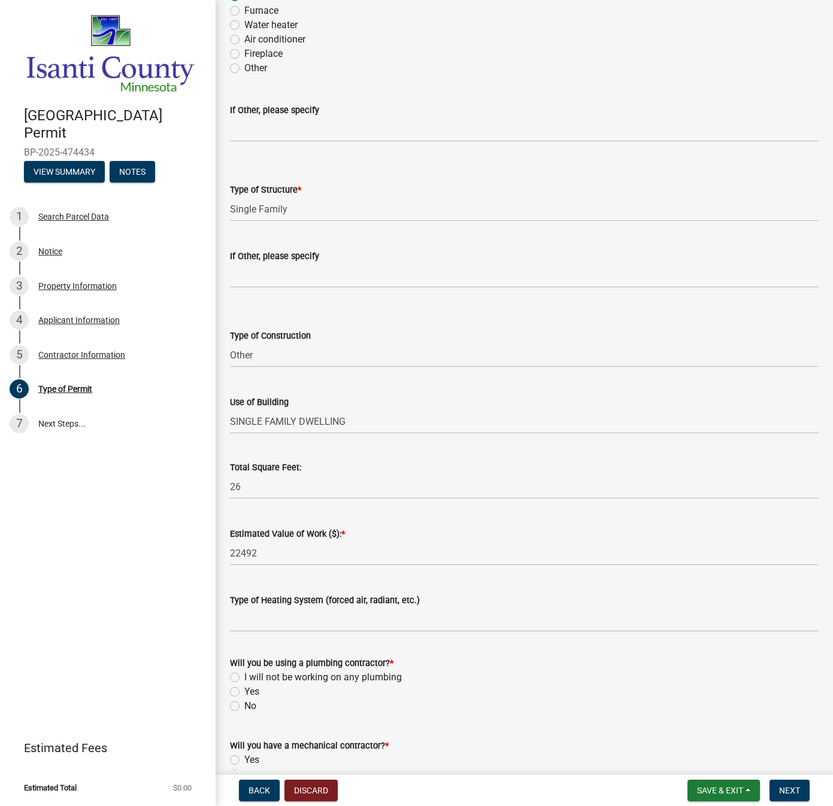
scroll to position [166, 0]
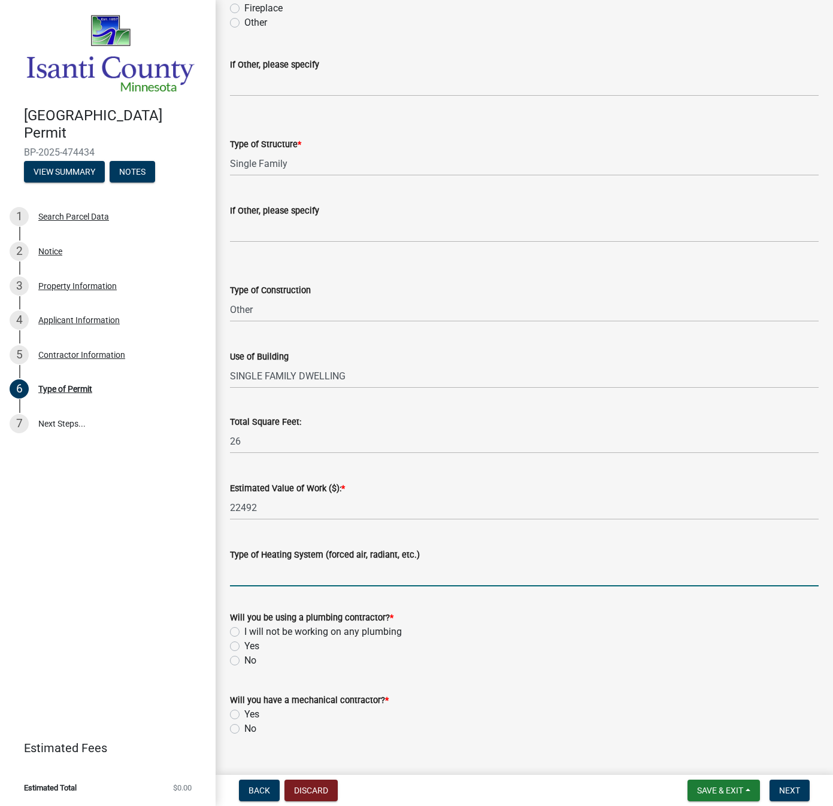
click at [233, 575] on input "Type of Heating System (forced air, radiant, etc.)" at bounding box center [524, 574] width 588 height 25
type input "N/A"
click at [244, 660] on label "No" at bounding box center [250, 661] width 12 height 14
click at [244, 660] on input "No" at bounding box center [248, 658] width 8 height 8
radio input "true"
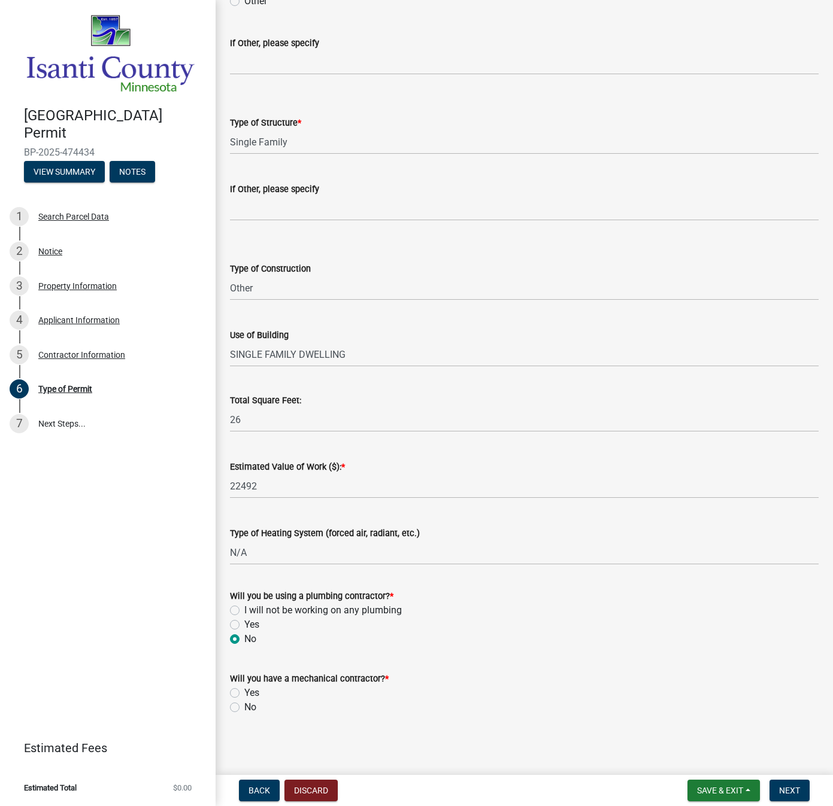
scroll to position [190, 0]
click at [244, 708] on label "No" at bounding box center [250, 706] width 12 height 14
click at [244, 706] on input "No" at bounding box center [248, 703] width 8 height 8
radio input "true"
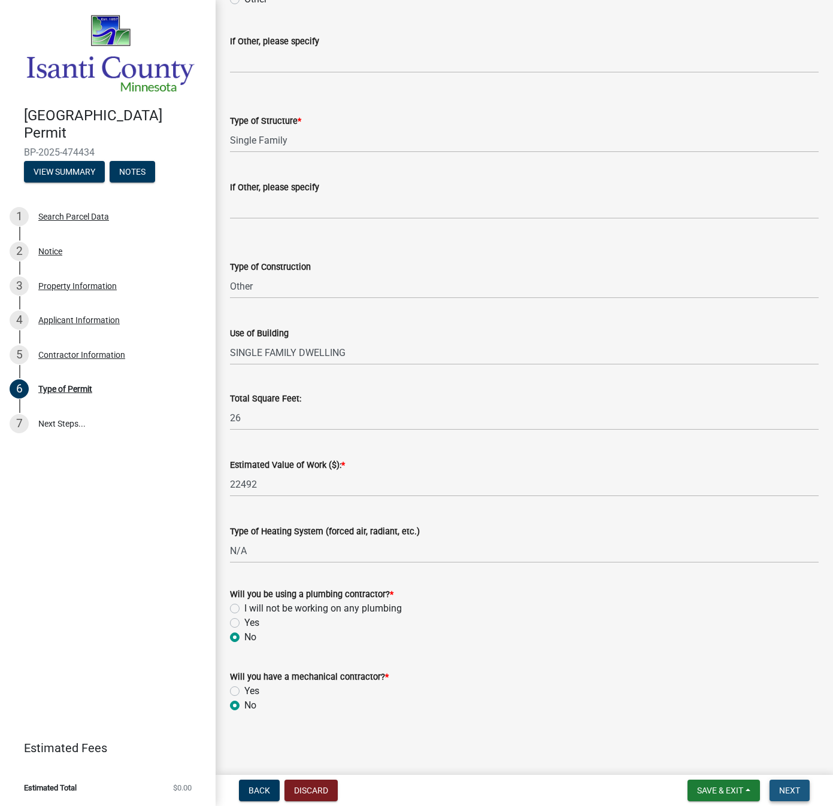
click at [795, 788] on span "Next" at bounding box center [789, 791] width 21 height 10
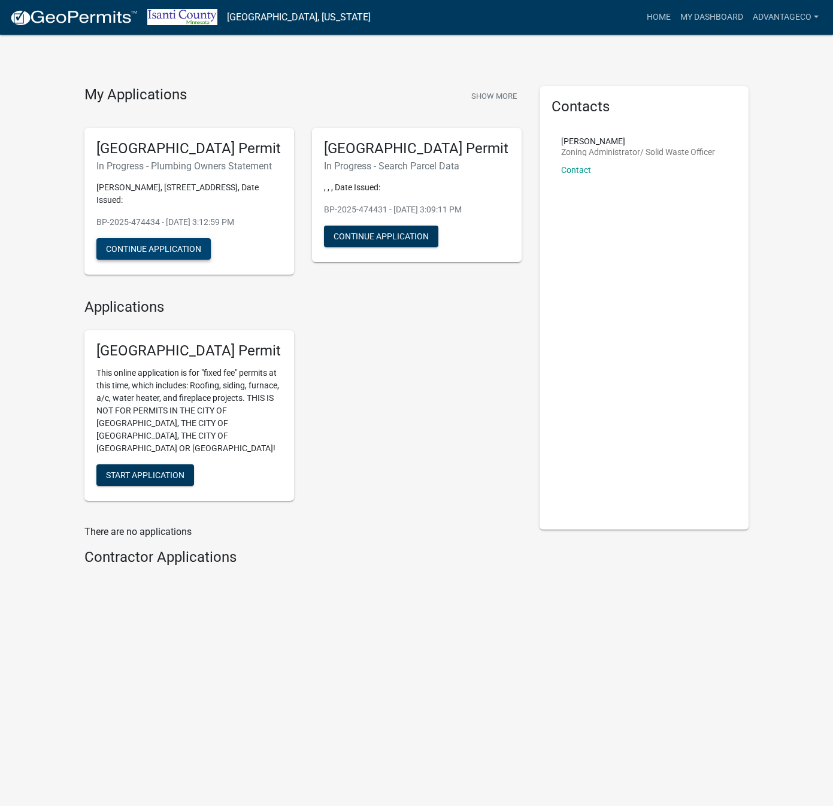
click at [148, 248] on button "Continue Application" at bounding box center [153, 249] width 114 height 22
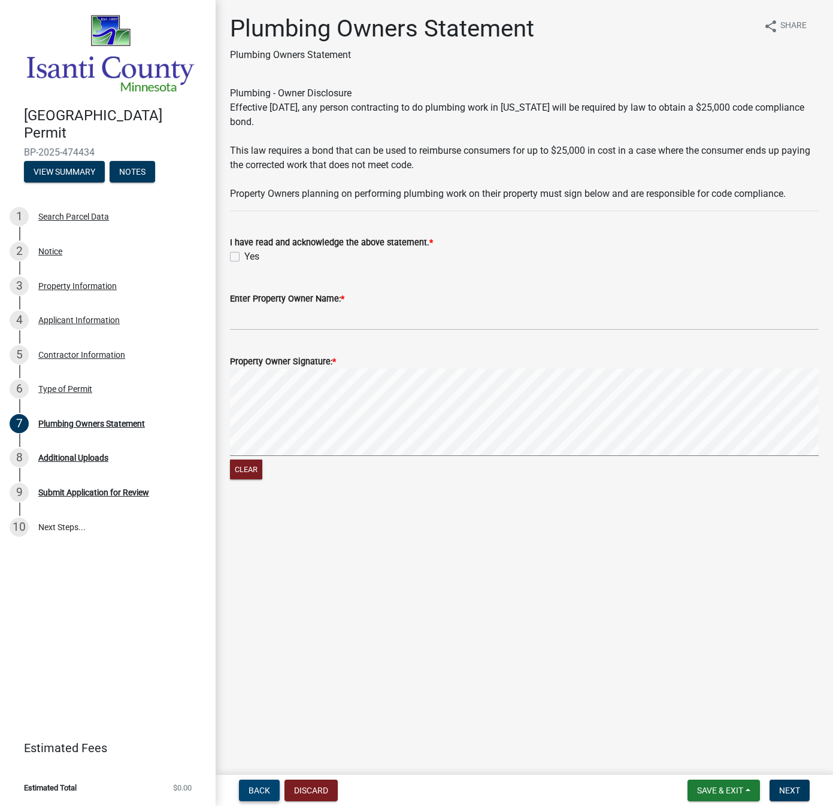
click at [265, 791] on span "Back" at bounding box center [259, 791] width 22 height 10
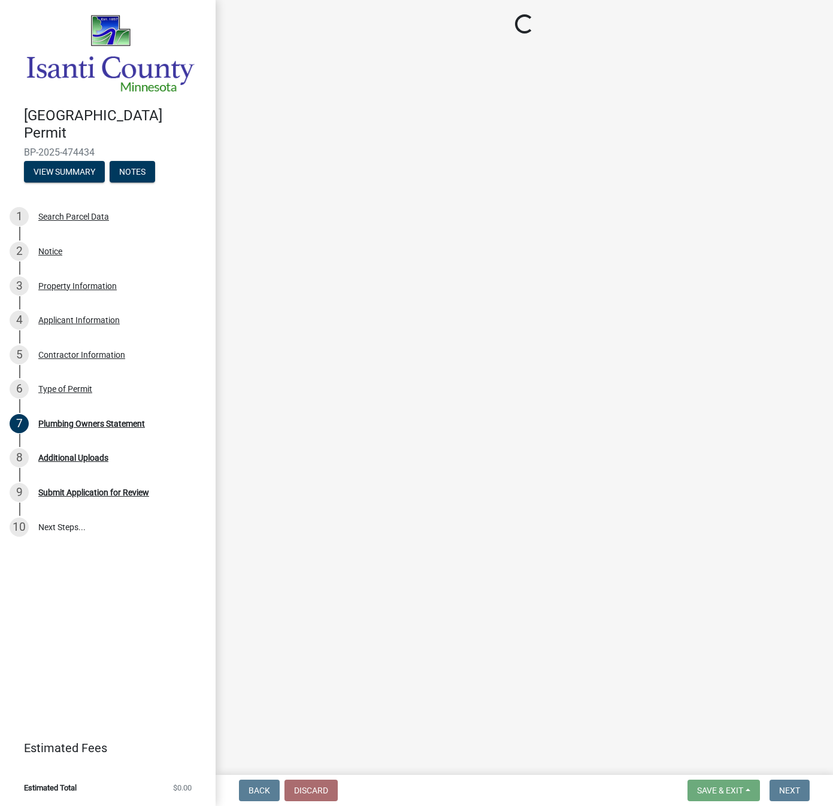
select select "eb4da8a3-282e-4d3e-a231-485219132635"
select select "a691f4d9-d792-4a81-9aa8-4e485302aa27"
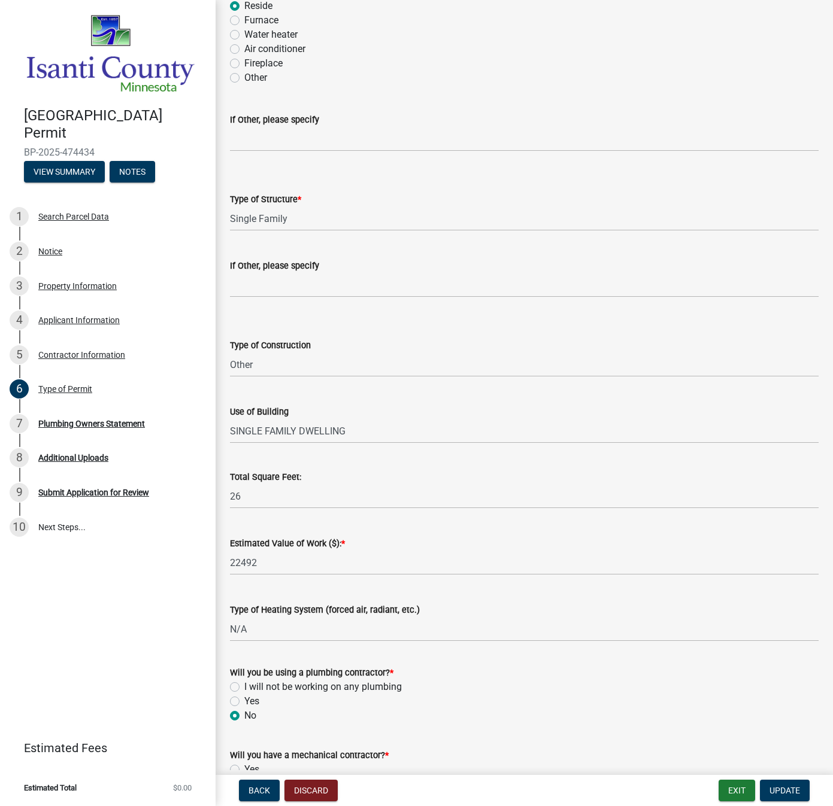
scroll to position [190, 0]
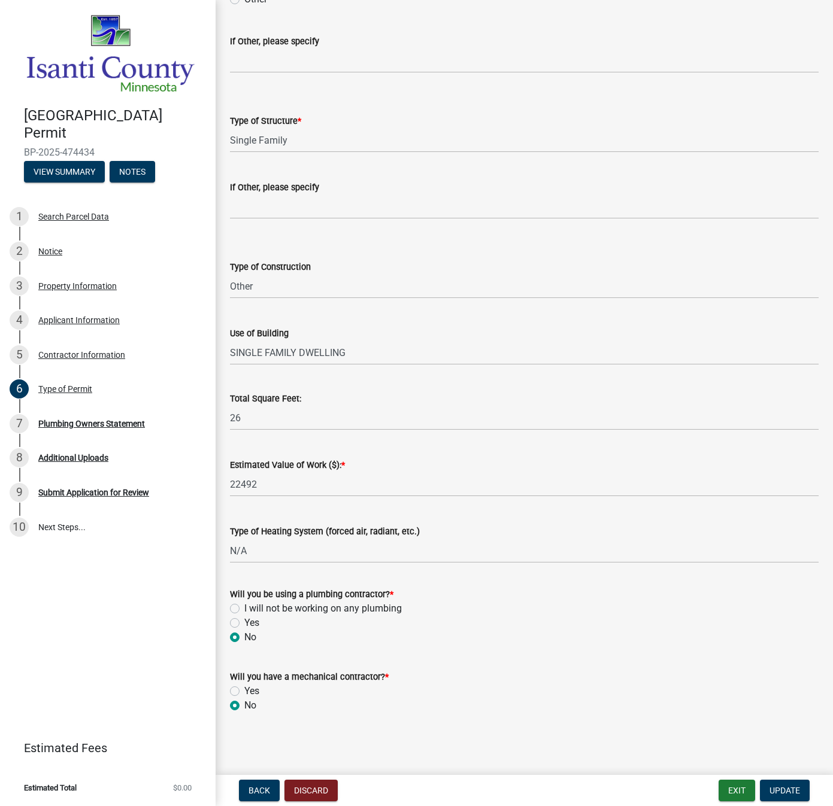
click at [244, 609] on label "I will not be working on any plumbing" at bounding box center [322, 609] width 157 height 14
click at [244, 609] on input "I will not be working on any plumbing" at bounding box center [248, 606] width 8 height 8
radio input "true"
click at [787, 790] on span "Update" at bounding box center [784, 791] width 31 height 10
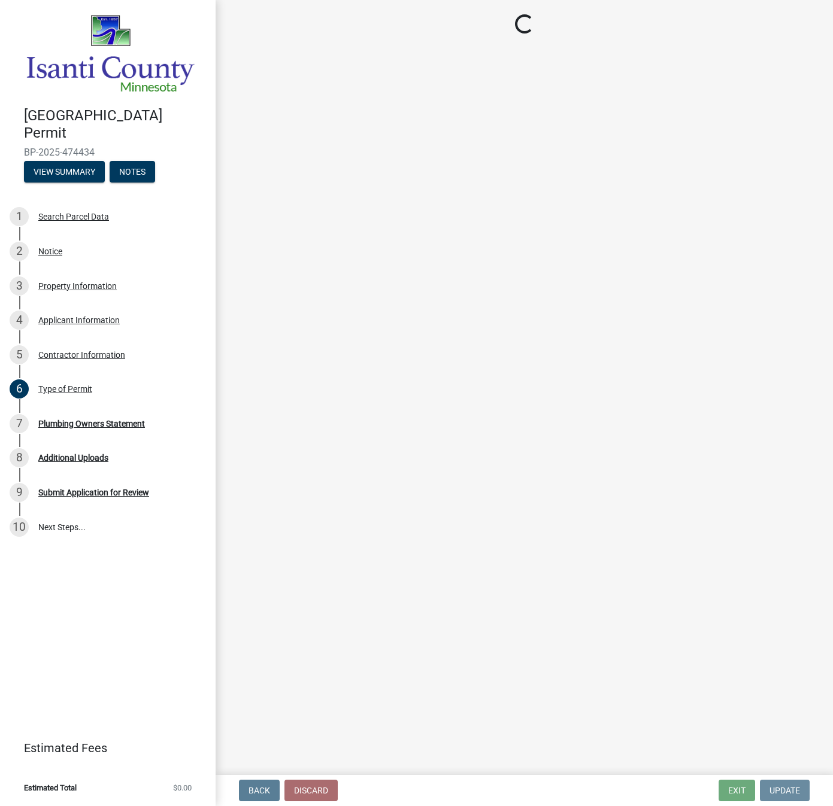
scroll to position [0, 0]
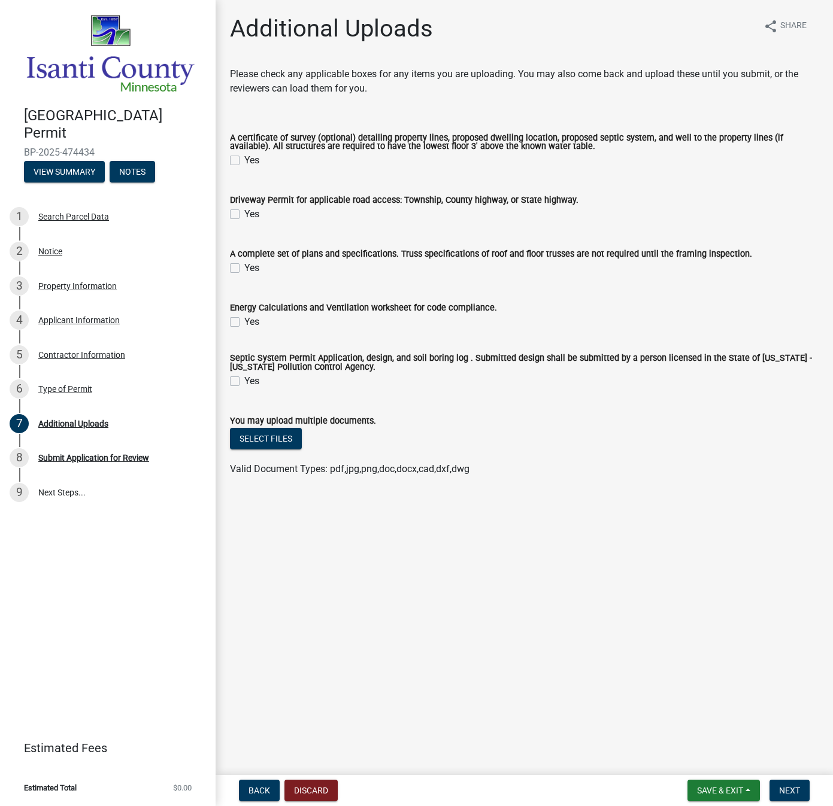
drag, startPoint x: 233, startPoint y: 164, endPoint x: 239, endPoint y: 210, distance: 46.5
click at [244, 165] on label "Yes" at bounding box center [251, 160] width 15 height 14
click at [244, 161] on input "Yes" at bounding box center [248, 157] width 8 height 8
checkbox input "true"
drag, startPoint x: 238, startPoint y: 220, endPoint x: 241, endPoint y: 260, distance: 39.6
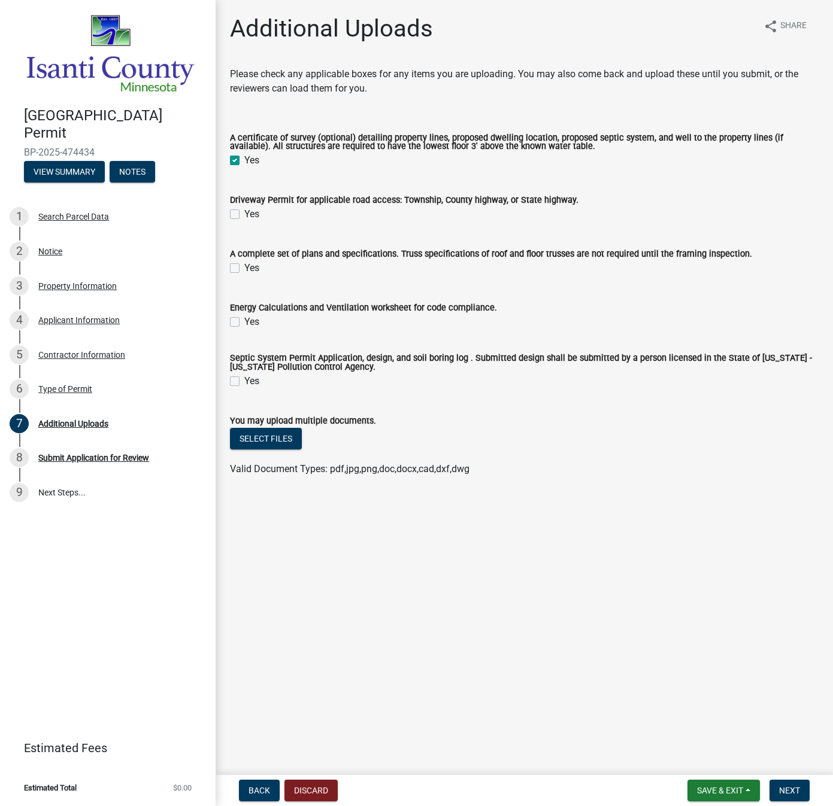
click at [238, 220] on div "Yes" at bounding box center [524, 214] width 588 height 14
click at [239, 274] on div "Yes" at bounding box center [524, 268] width 588 height 14
drag, startPoint x: 234, startPoint y: 214, endPoint x: 240, endPoint y: 257, distance: 44.1
click at [244, 214] on label "Yes" at bounding box center [251, 214] width 15 height 14
click at [244, 214] on input "Yes" at bounding box center [248, 211] width 8 height 8
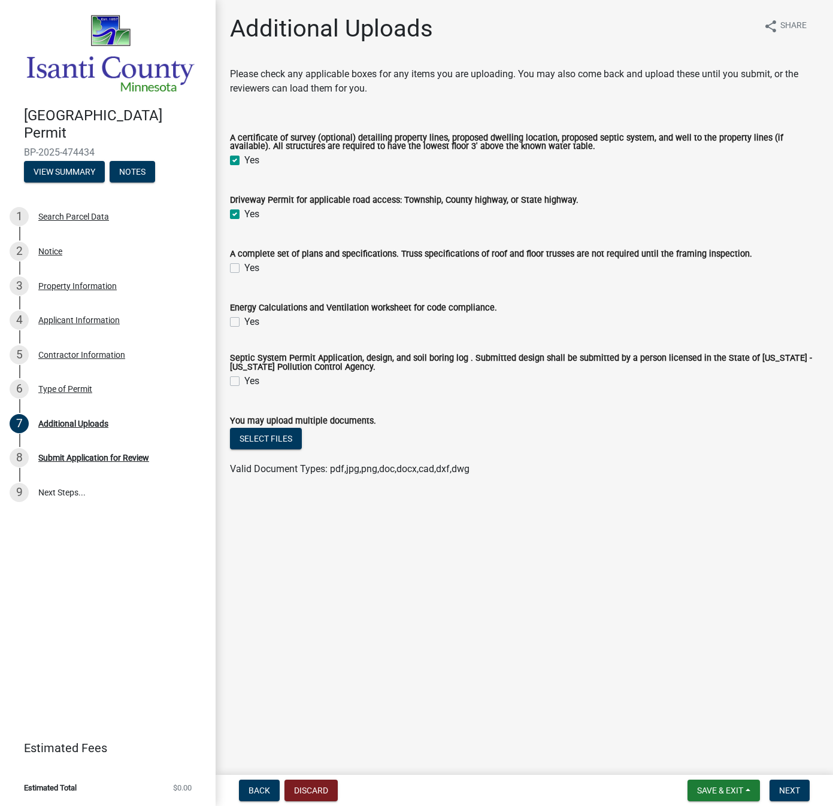
checkbox input "true"
click at [244, 269] on label "Yes" at bounding box center [251, 268] width 15 height 14
click at [244, 269] on input "Yes" at bounding box center [248, 265] width 8 height 8
checkbox input "true"
click at [244, 321] on label "Yes" at bounding box center [251, 322] width 15 height 14
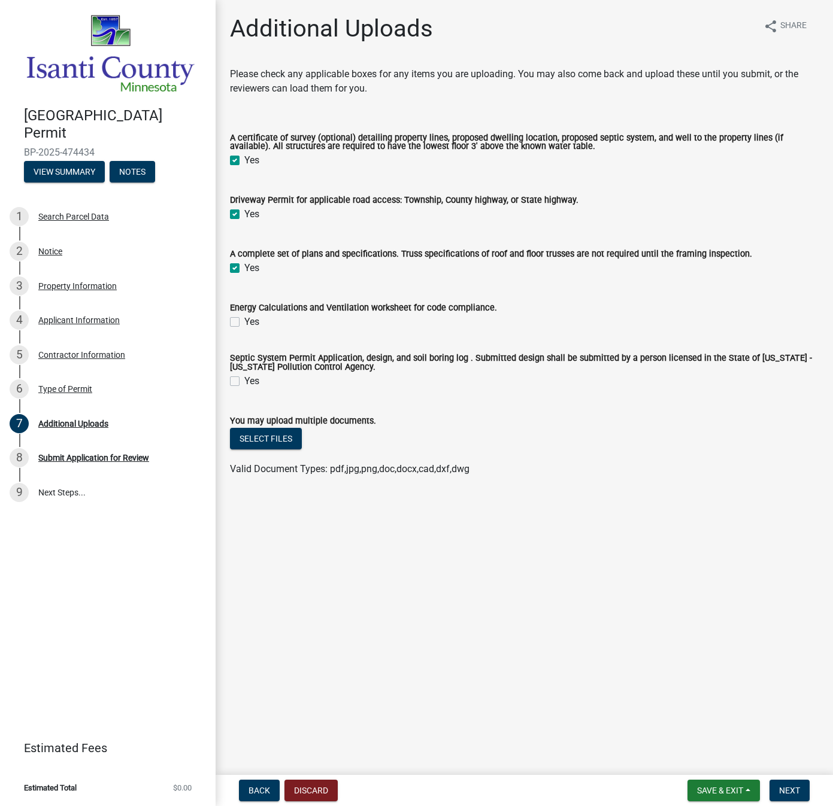
click at [244, 321] on input "Yes" at bounding box center [248, 319] width 8 height 8
checkbox input "true"
drag, startPoint x: 235, startPoint y: 387, endPoint x: 241, endPoint y: 399, distance: 13.4
click at [235, 387] on div "Yes" at bounding box center [524, 381] width 588 height 14
drag, startPoint x: 235, startPoint y: 383, endPoint x: 247, endPoint y: 407, distance: 27.3
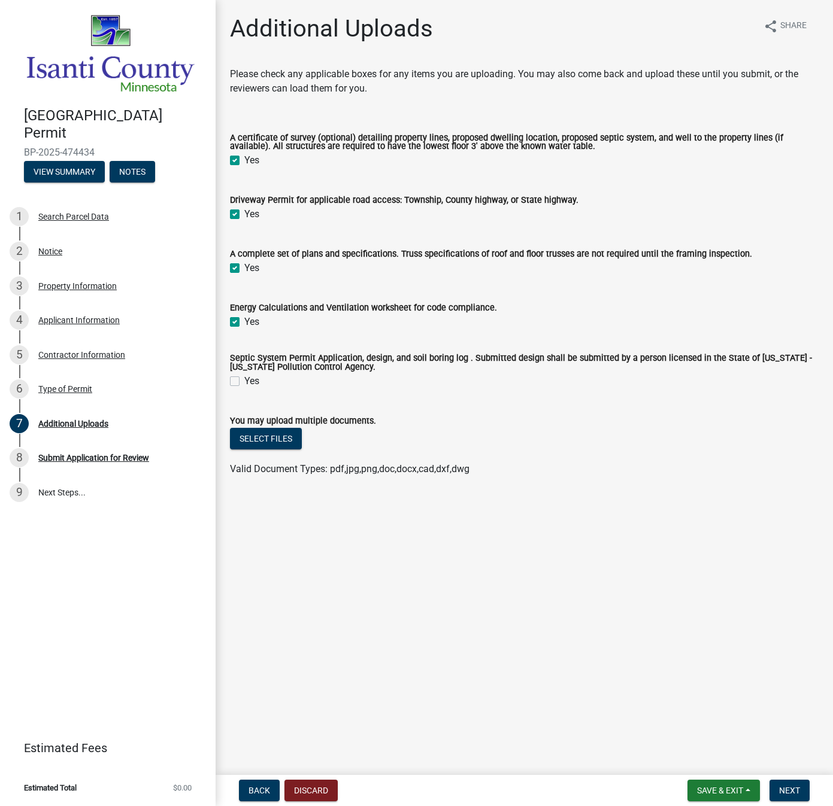
click at [244, 383] on label "Yes" at bounding box center [251, 381] width 15 height 14
click at [244, 382] on input "Yes" at bounding box center [248, 378] width 8 height 8
checkbox input "true"
click at [795, 791] on span "Next" at bounding box center [789, 791] width 21 height 10
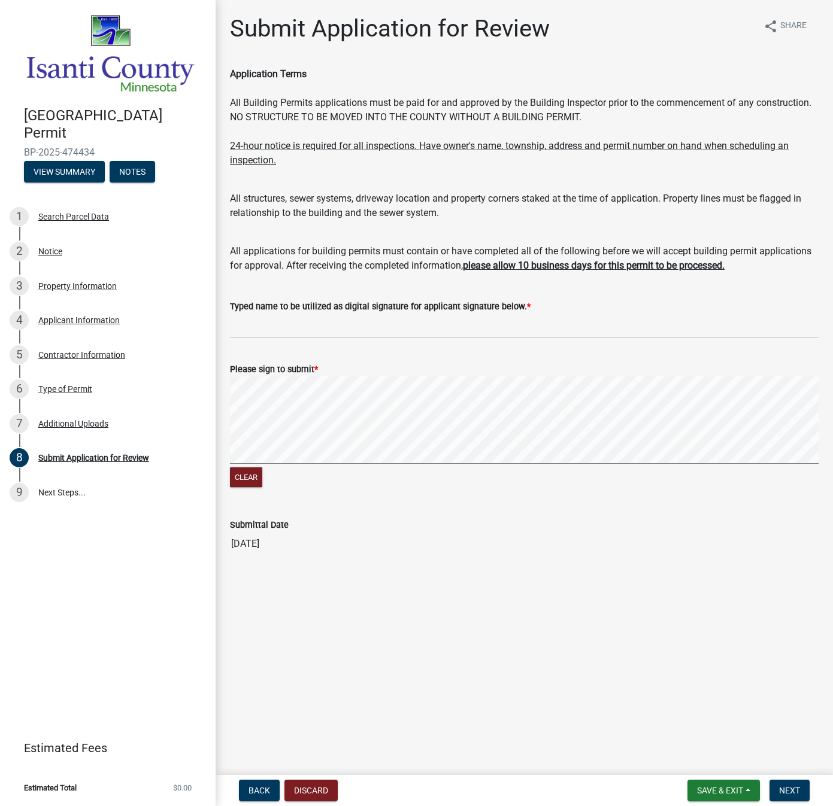
drag, startPoint x: 243, startPoint y: 358, endPoint x: 241, endPoint y: 349, distance: 9.3
click at [243, 358] on form "Please sign to submit * Clear" at bounding box center [524, 419] width 588 height 142
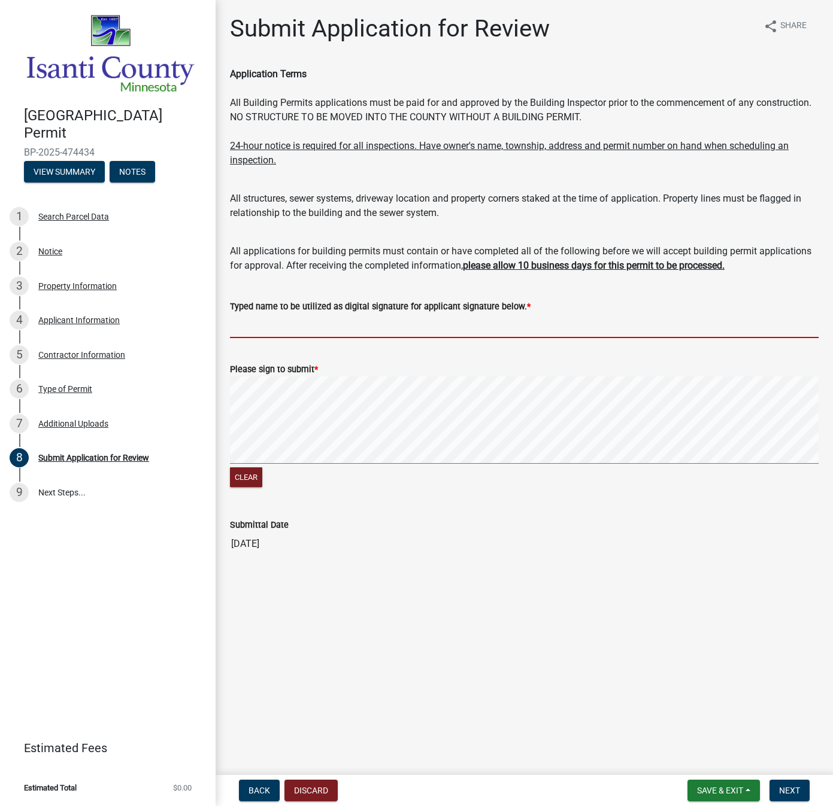
click at [238, 329] on input "Typed name to be utilized as digital signature for applicant signature below. *" at bounding box center [524, 326] width 588 height 25
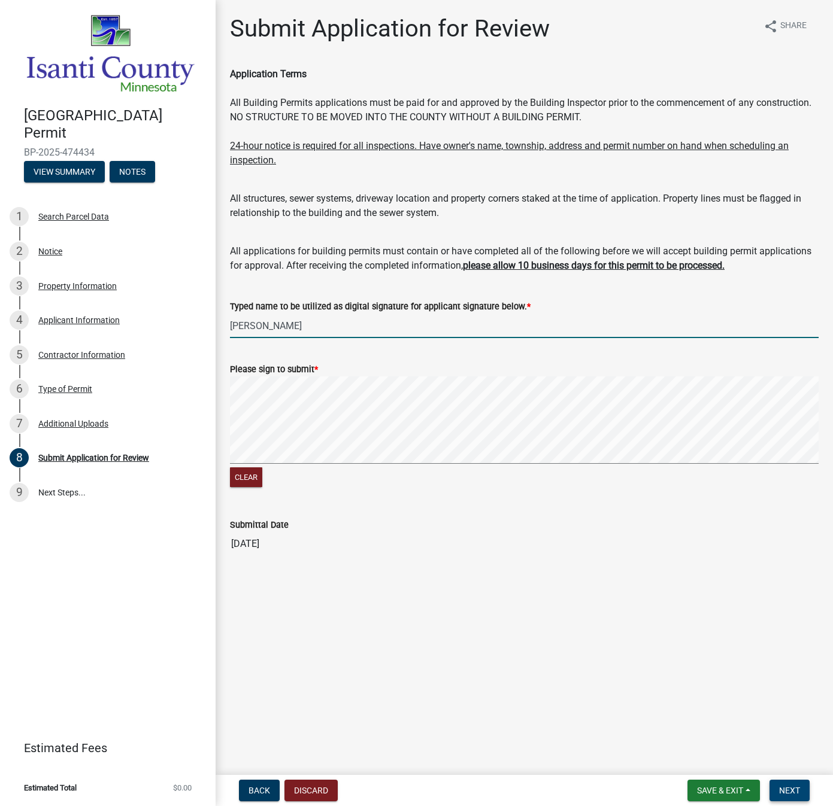
type input "[PERSON_NAME]"
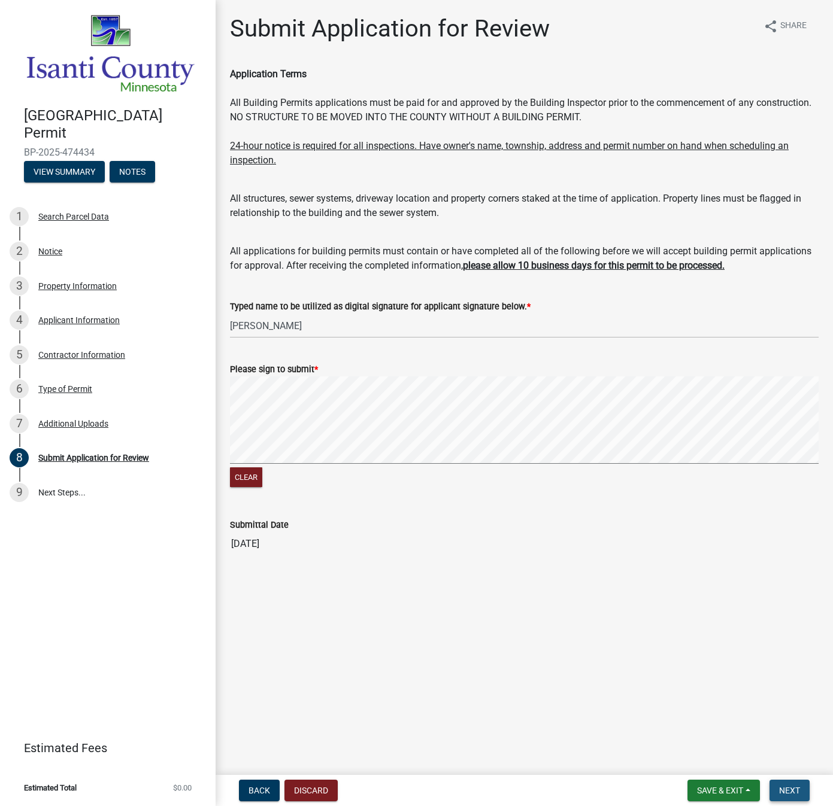
click at [784, 791] on span "Next" at bounding box center [789, 791] width 21 height 10
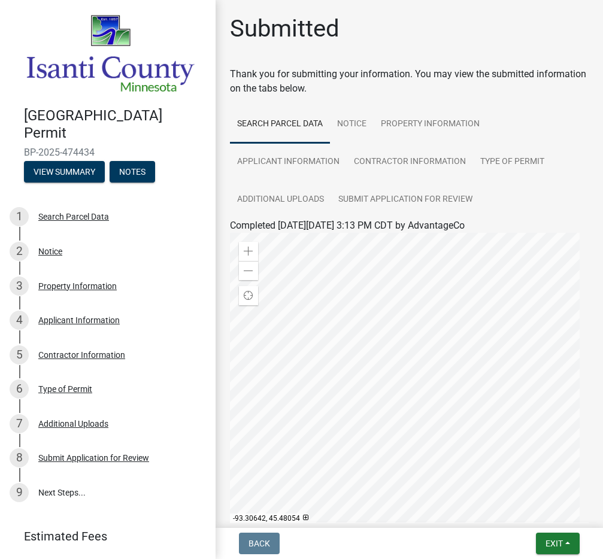
scroll to position [153, 0]
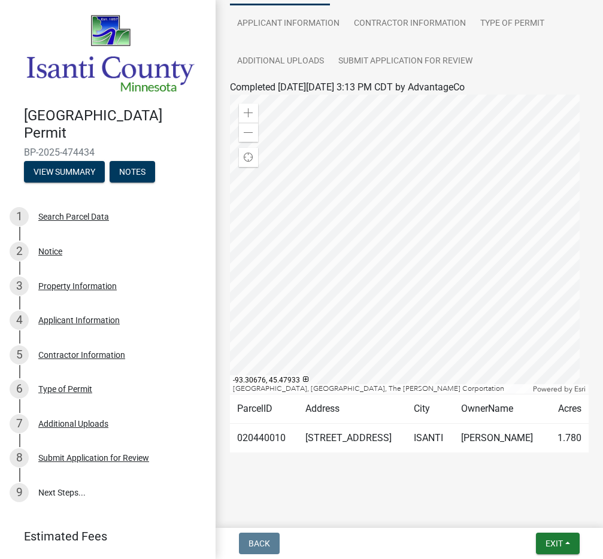
click at [458, 429] on td "[PERSON_NAME]" at bounding box center [500, 438] width 93 height 29
